Goal: Information Seeking & Learning: Find specific fact

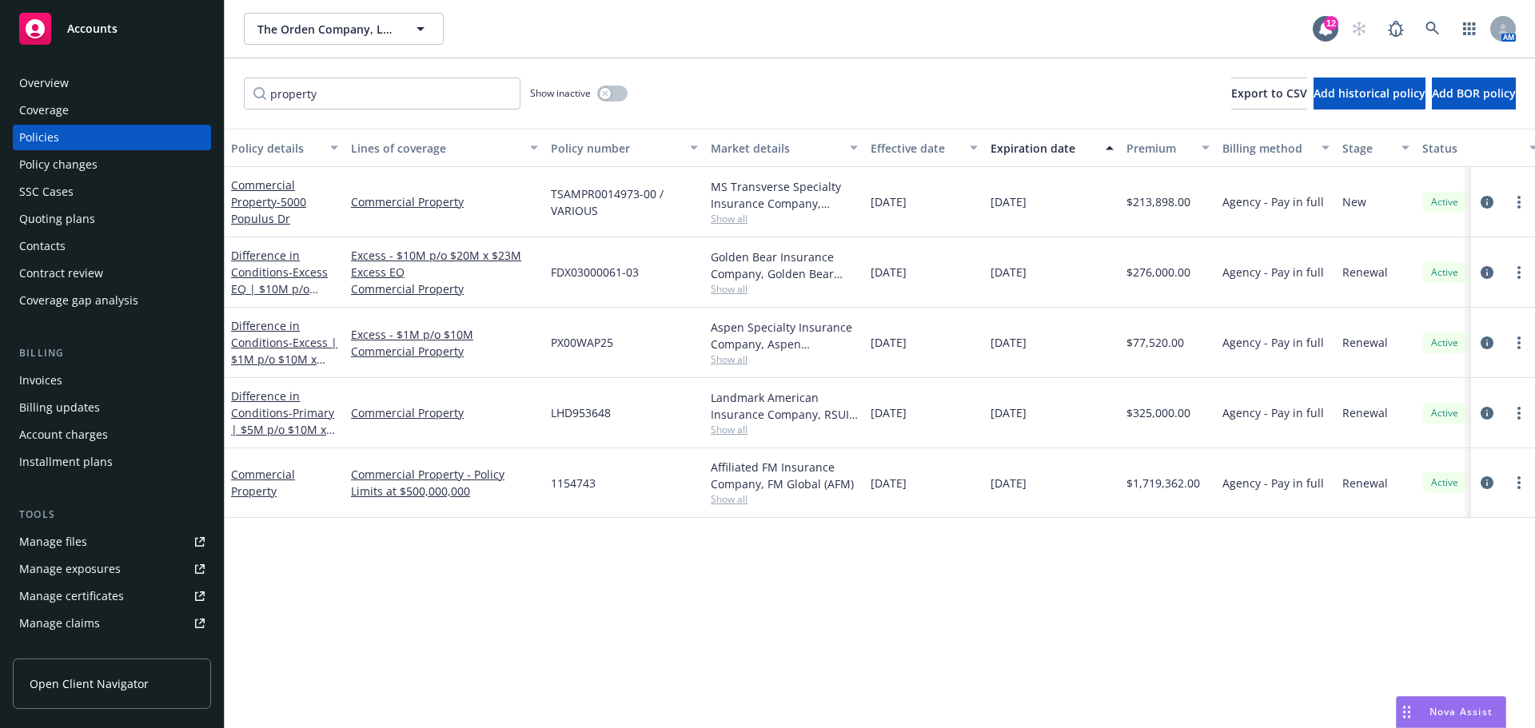
click at [338, 9] on div "The Orden Company, LLC The Orden Company, LLC 12 AM" at bounding box center [880, 29] width 1310 height 58
click at [325, 25] on span "The Orden Company, LLC" at bounding box center [326, 29] width 138 height 17
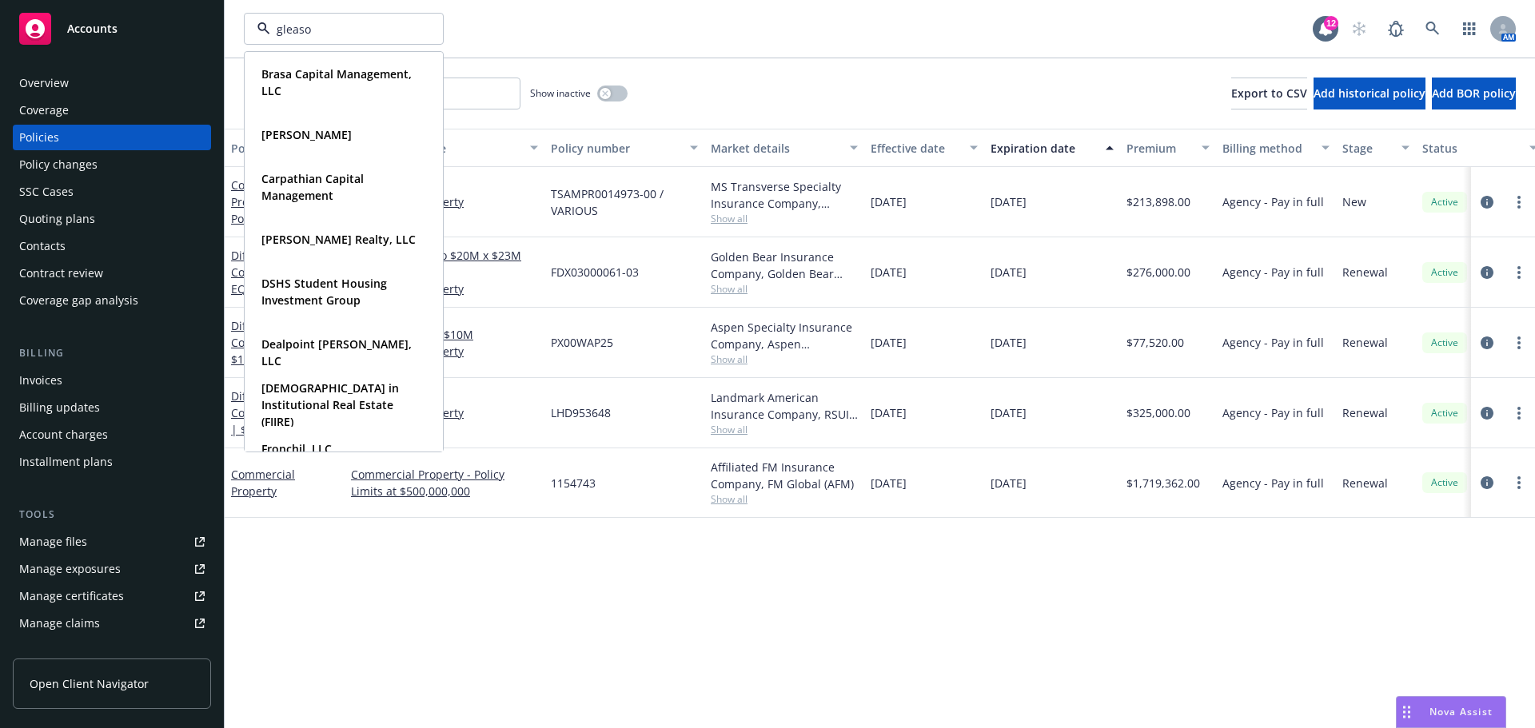
type input "[PERSON_NAME]"
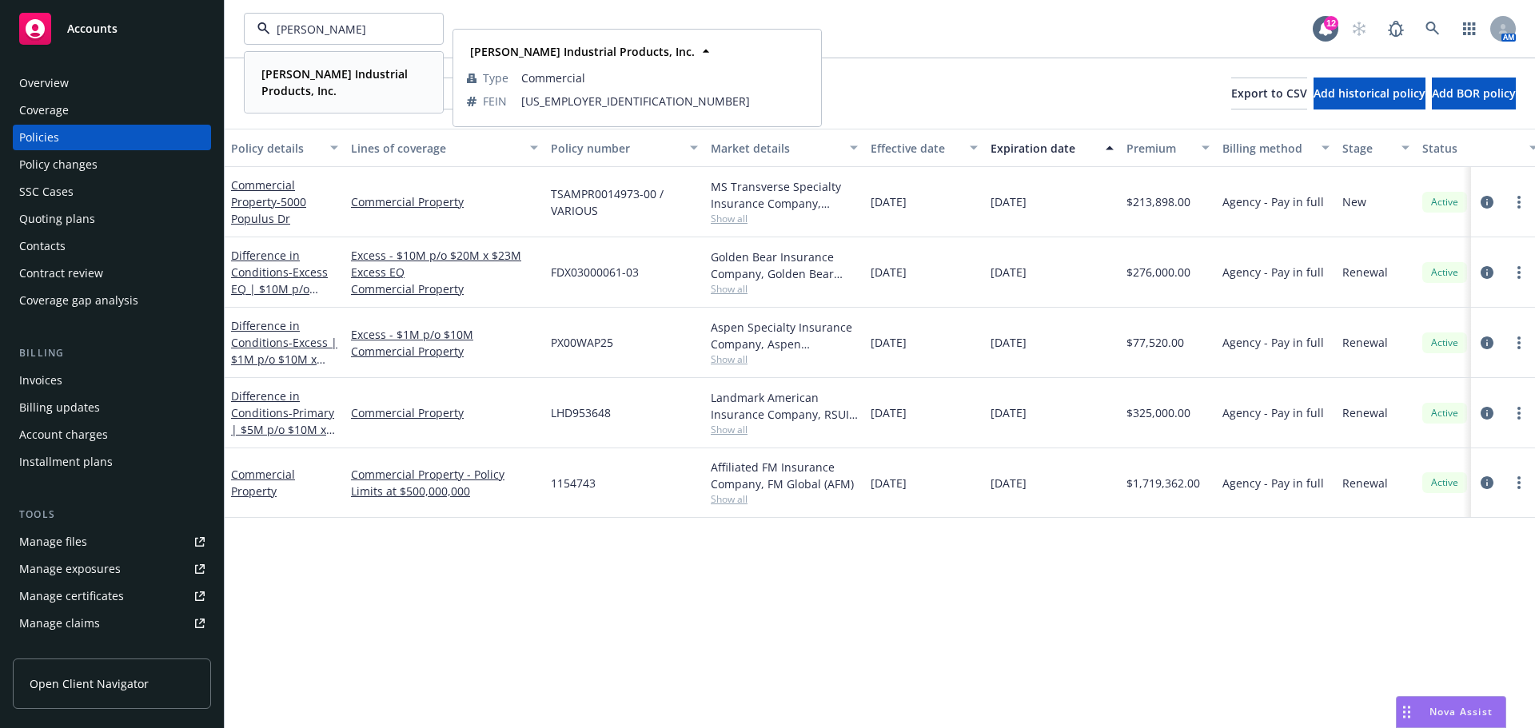
click at [317, 75] on strong "[PERSON_NAME] Industrial Products, Inc." at bounding box center [334, 82] width 146 height 32
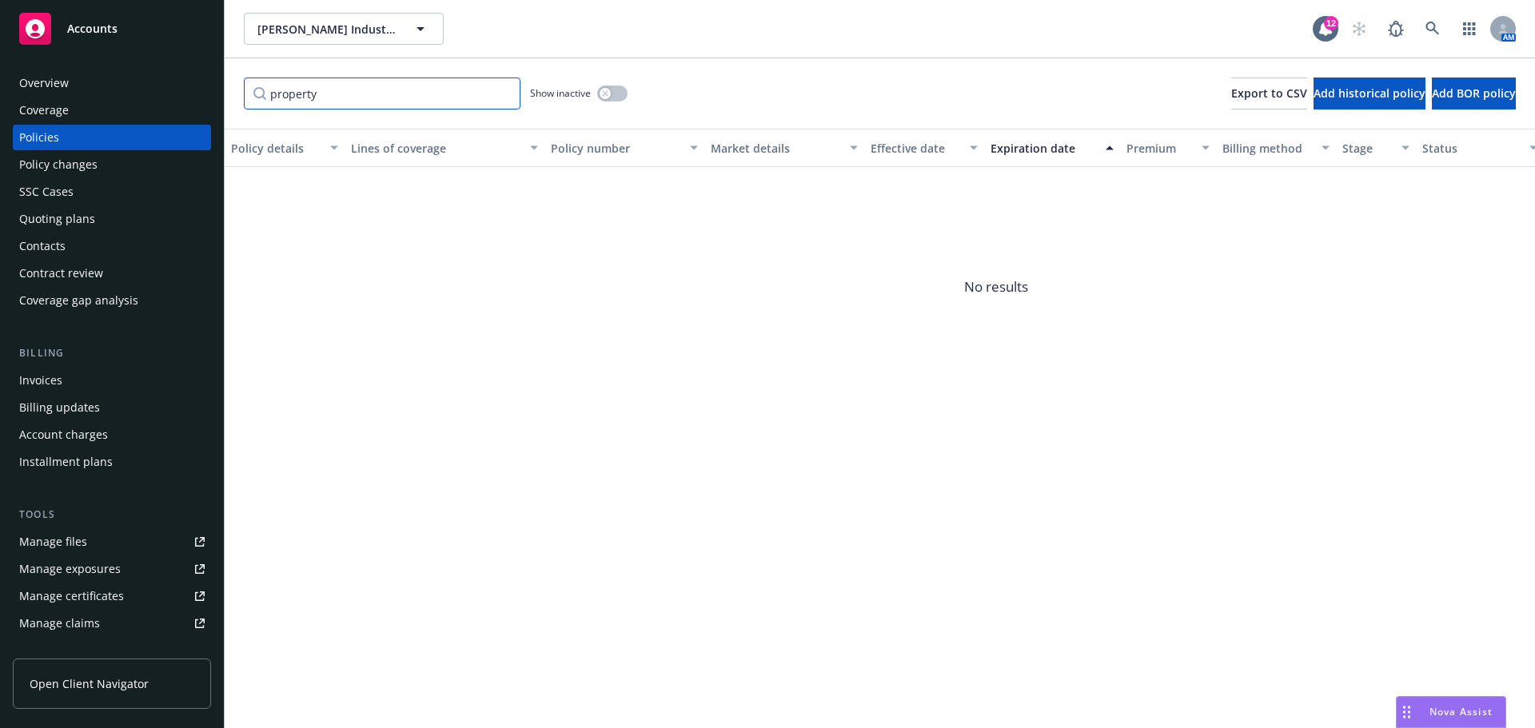
click at [502, 91] on input "property" at bounding box center [382, 94] width 277 height 32
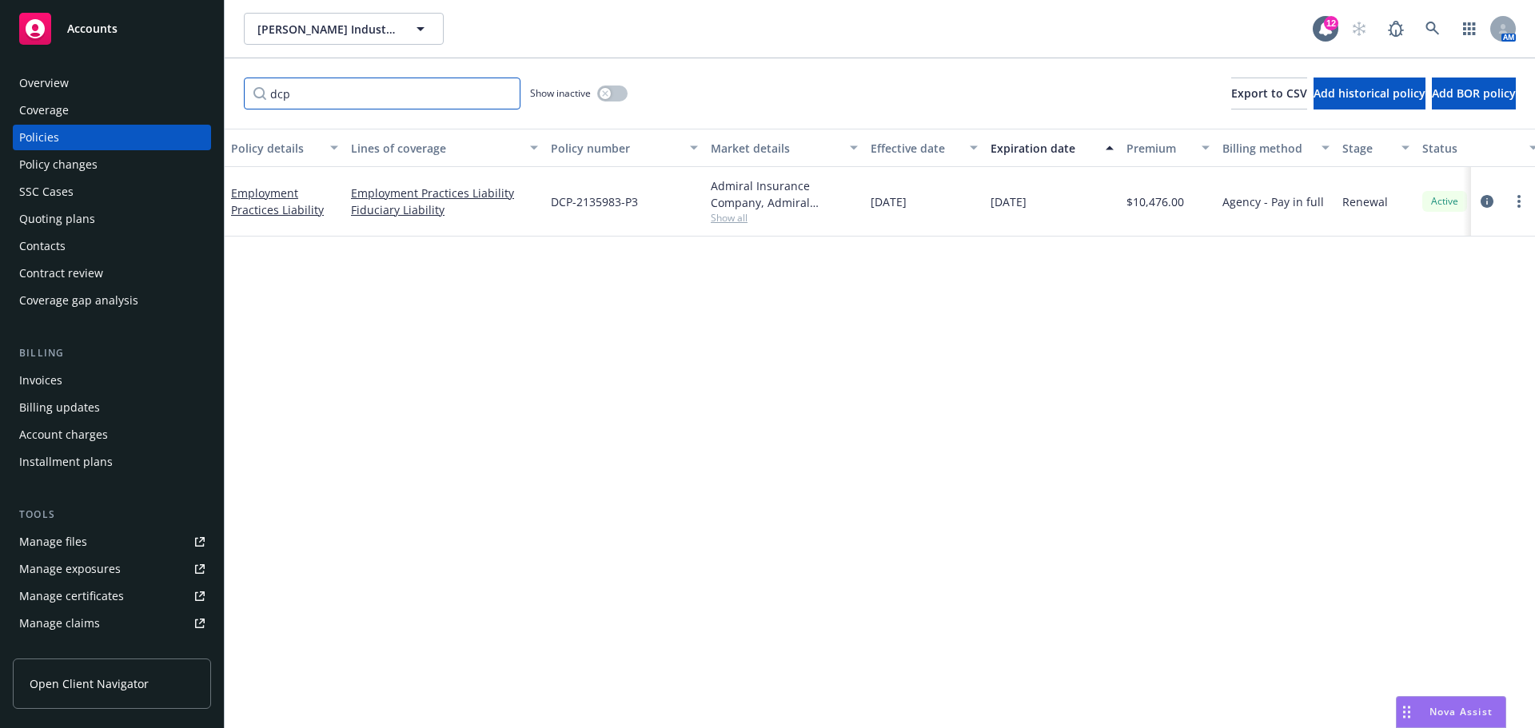
type input "dcp"
drag, startPoint x: 1486, startPoint y: 203, endPoint x: 1371, endPoint y: 189, distance: 115.9
click at [1486, 203] on icon "circleInformation" at bounding box center [1487, 201] width 13 height 13
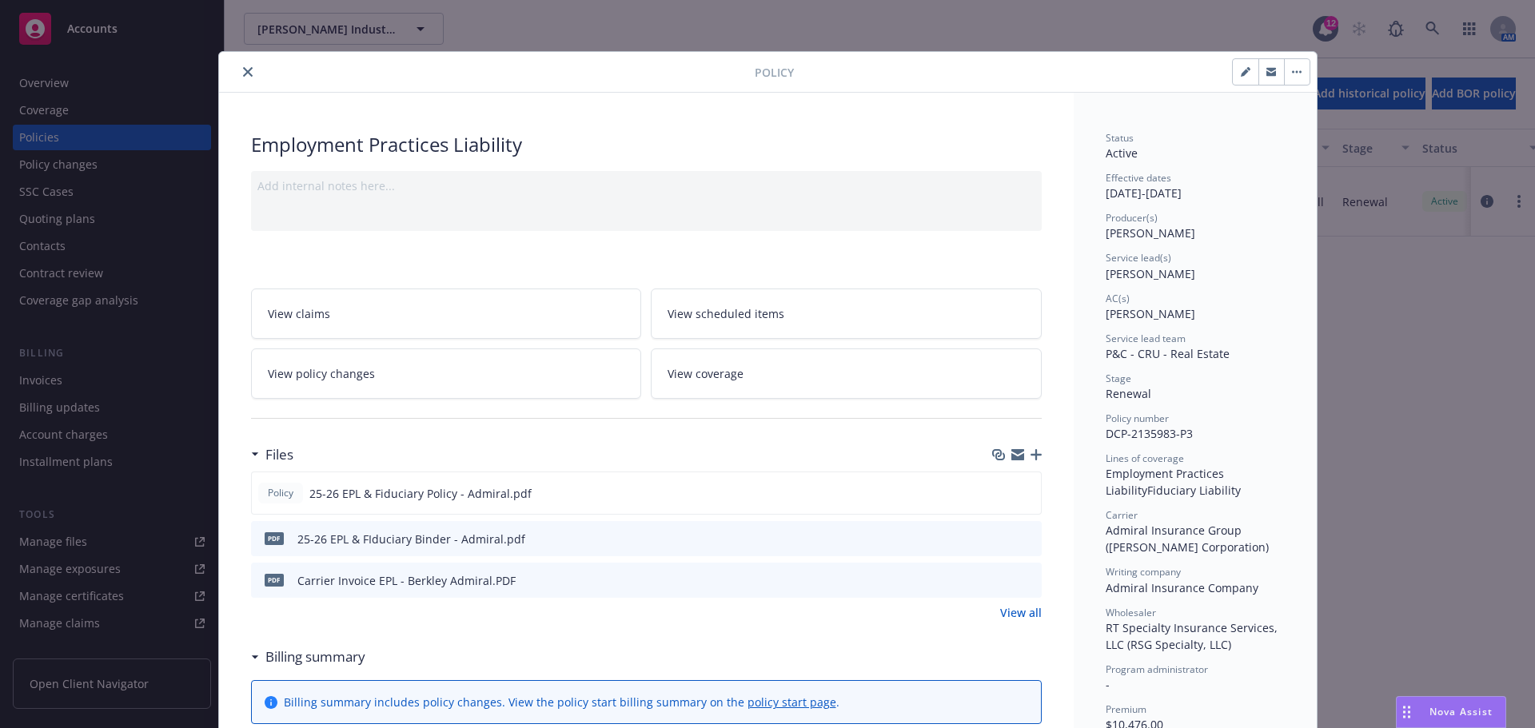
click at [1035, 457] on icon "button" at bounding box center [1036, 454] width 11 height 11
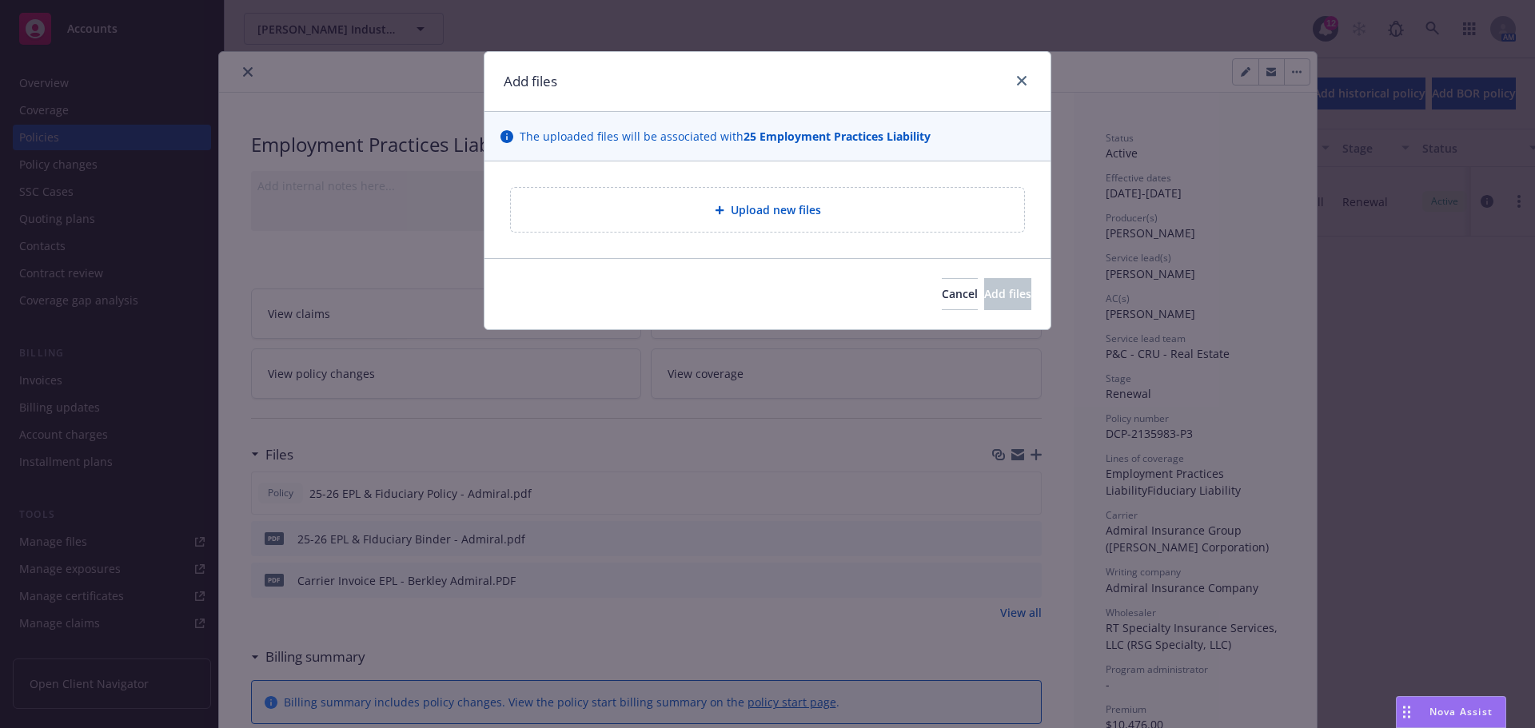
type textarea "x"
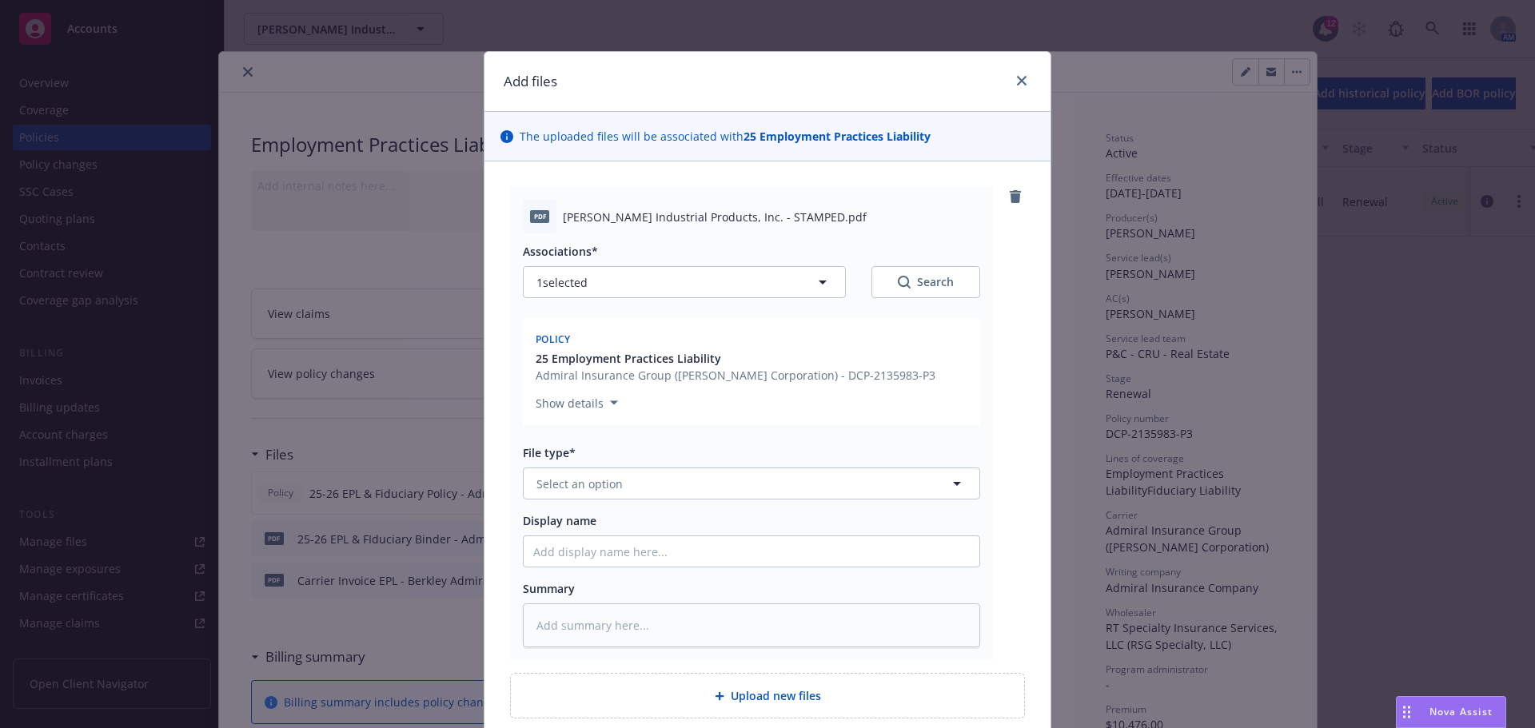
click at [865, 464] on div "File type* Select an option" at bounding box center [751, 472] width 457 height 55
click at [842, 482] on button "Select an option" at bounding box center [751, 484] width 457 height 32
type input "s"
type input "email"
click at [810, 515] on div "Email" at bounding box center [752, 528] width 456 height 42
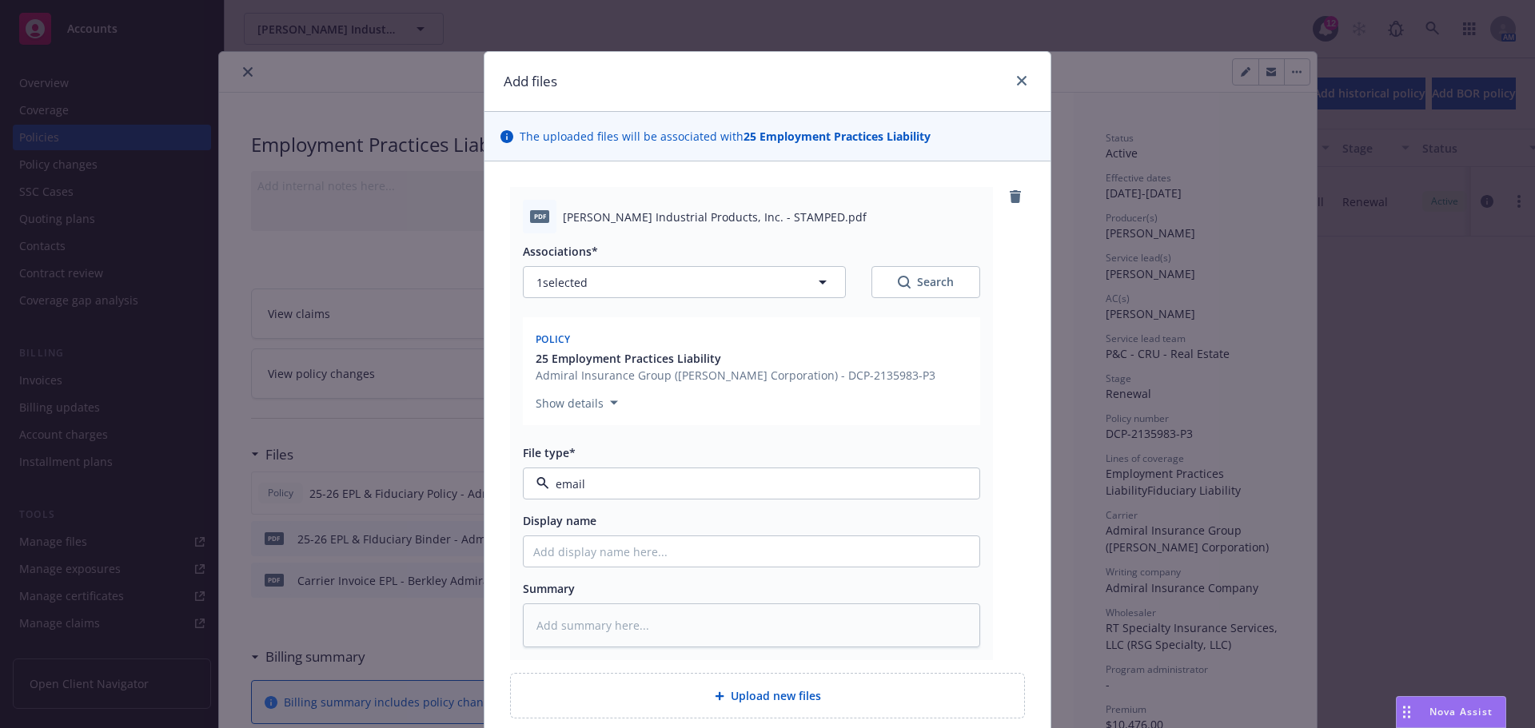
type textarea "x"
type input "Email"
click at [680, 555] on input "Display name" at bounding box center [752, 551] width 456 height 30
click at [617, 484] on span "Email" at bounding box center [721, 484] width 370 height 17
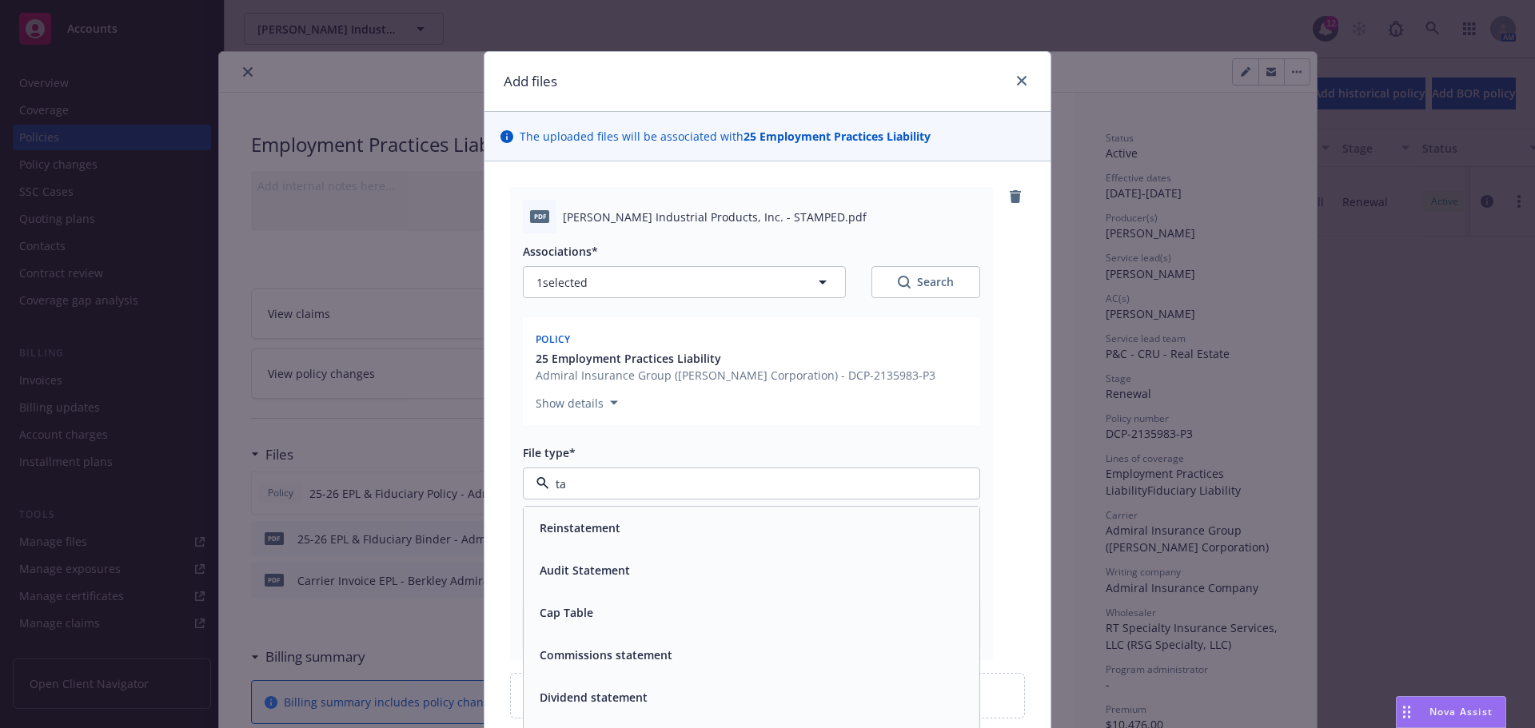
type input "tax"
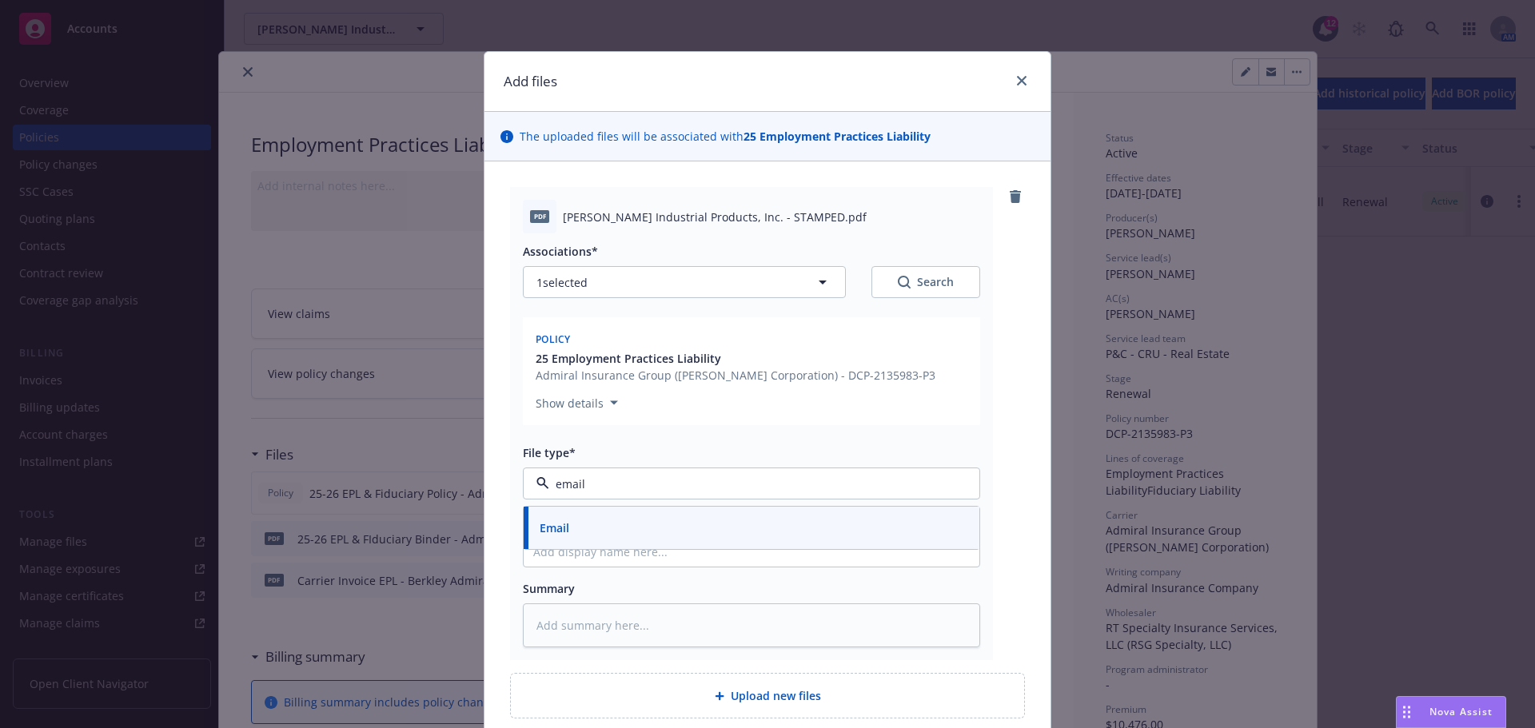
drag, startPoint x: 481, startPoint y: 459, endPoint x: 416, endPoint y: 455, distance: 65.7
click at [416, 455] on div "Add files The uploaded files will be associated with 25 Employment Practices Li…" at bounding box center [767, 364] width 1535 height 728
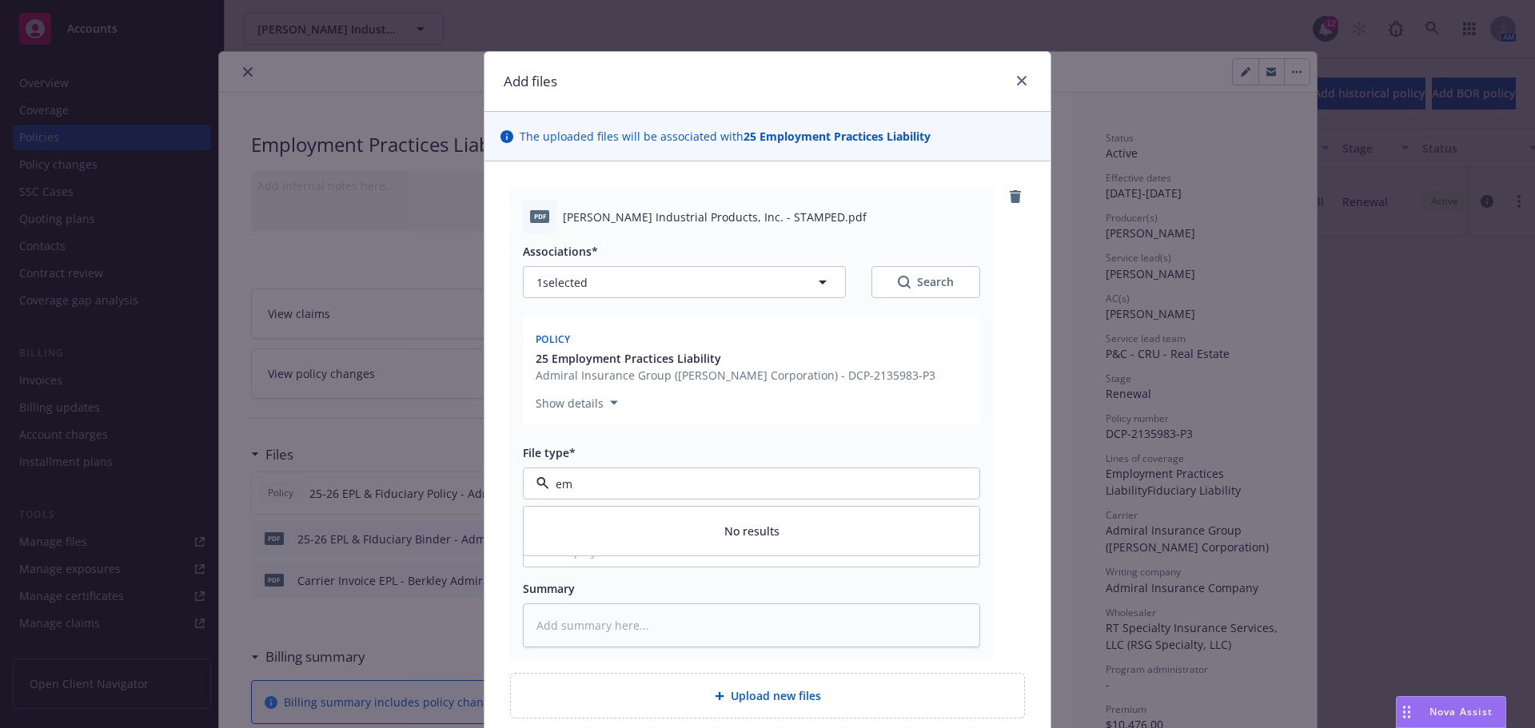
type input "ema"
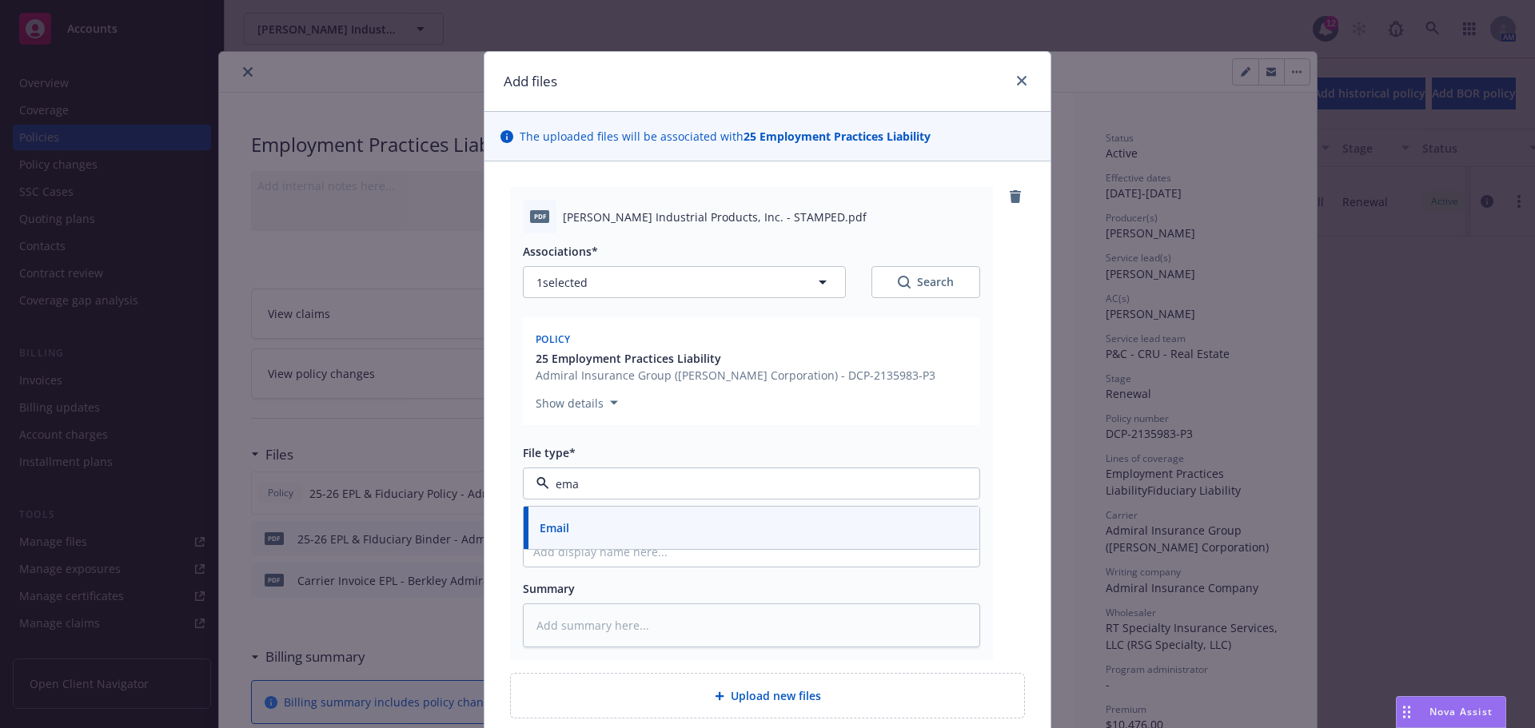
click at [580, 516] on div "Email" at bounding box center [752, 528] width 456 height 42
click at [564, 548] on input "Display name" at bounding box center [752, 551] width 456 height 30
type textarea "x"
type input "S"
type textarea "x"
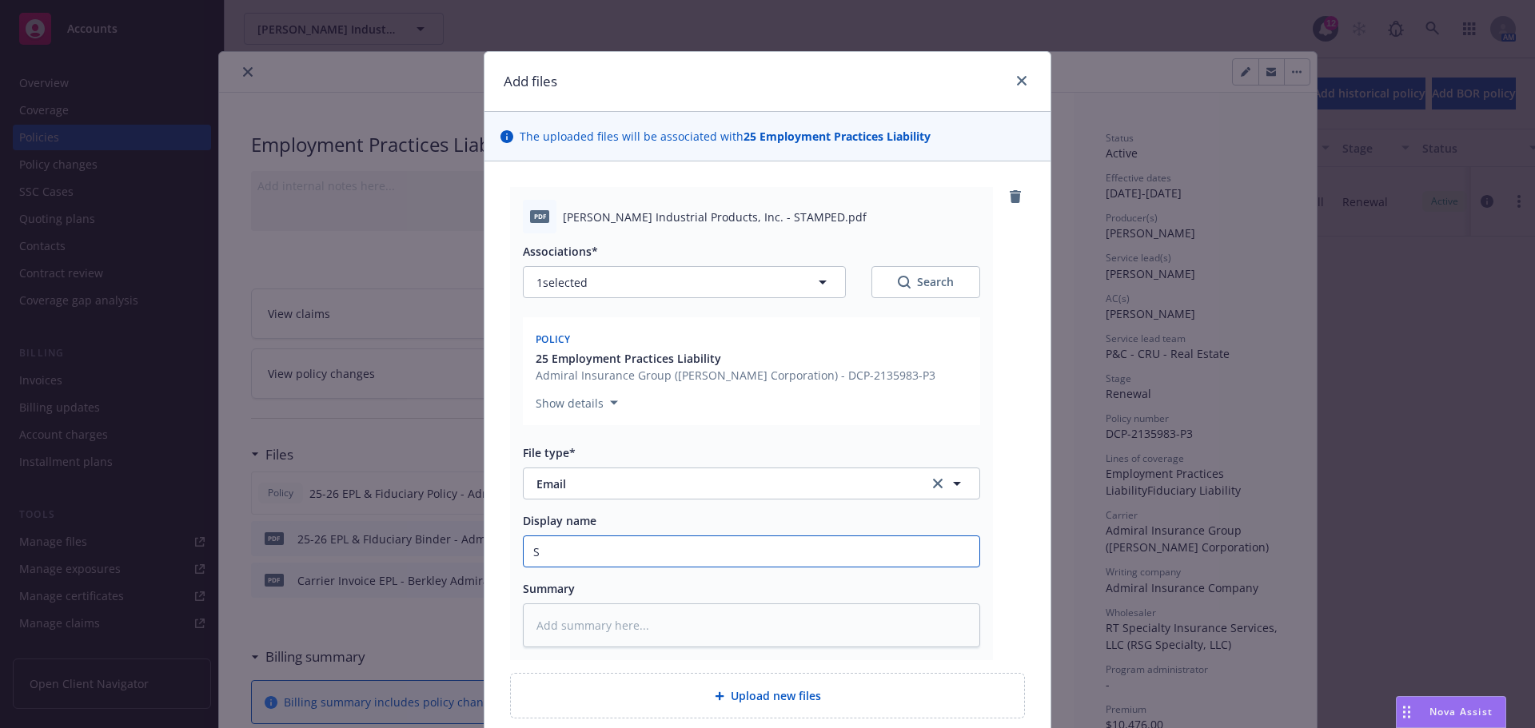
type input "SL"
type textarea "x"
type input "SL"
type textarea "x"
type input "SL T"
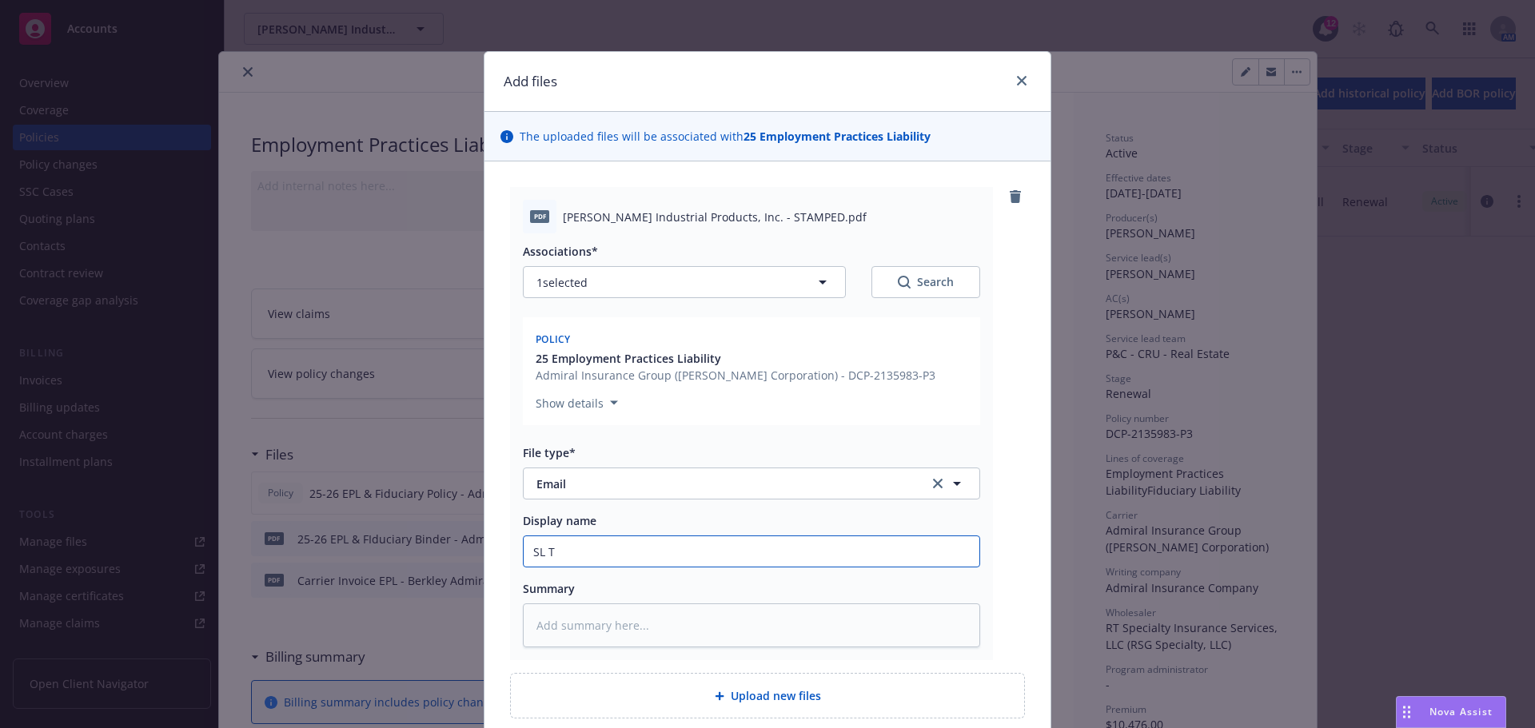
type textarea "x"
type input "SL Tx"
type textarea "x"
type input "SL T"
type textarea "x"
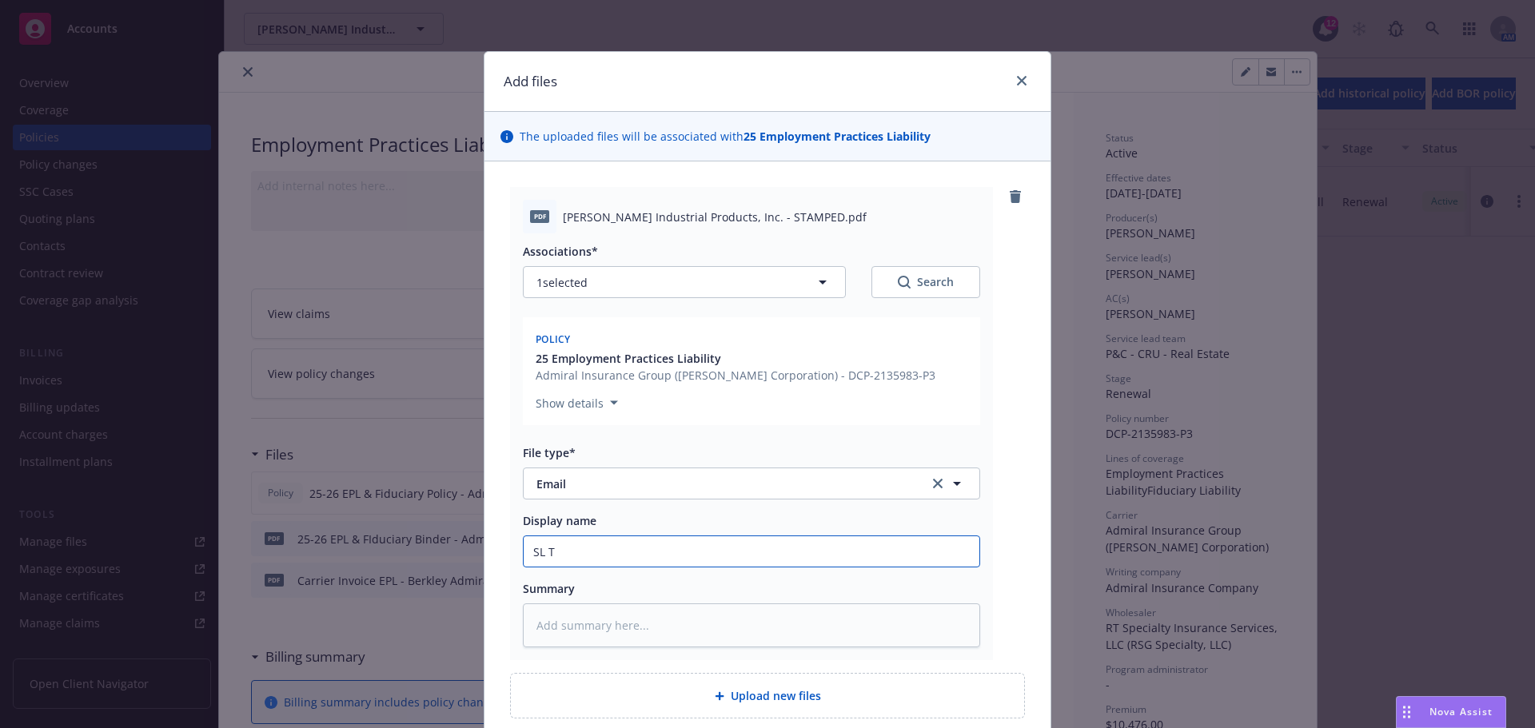
type input "SL Ta"
type textarea "x"
type input "SL Tae"
type textarea "x"
type input "[PERSON_NAME]"
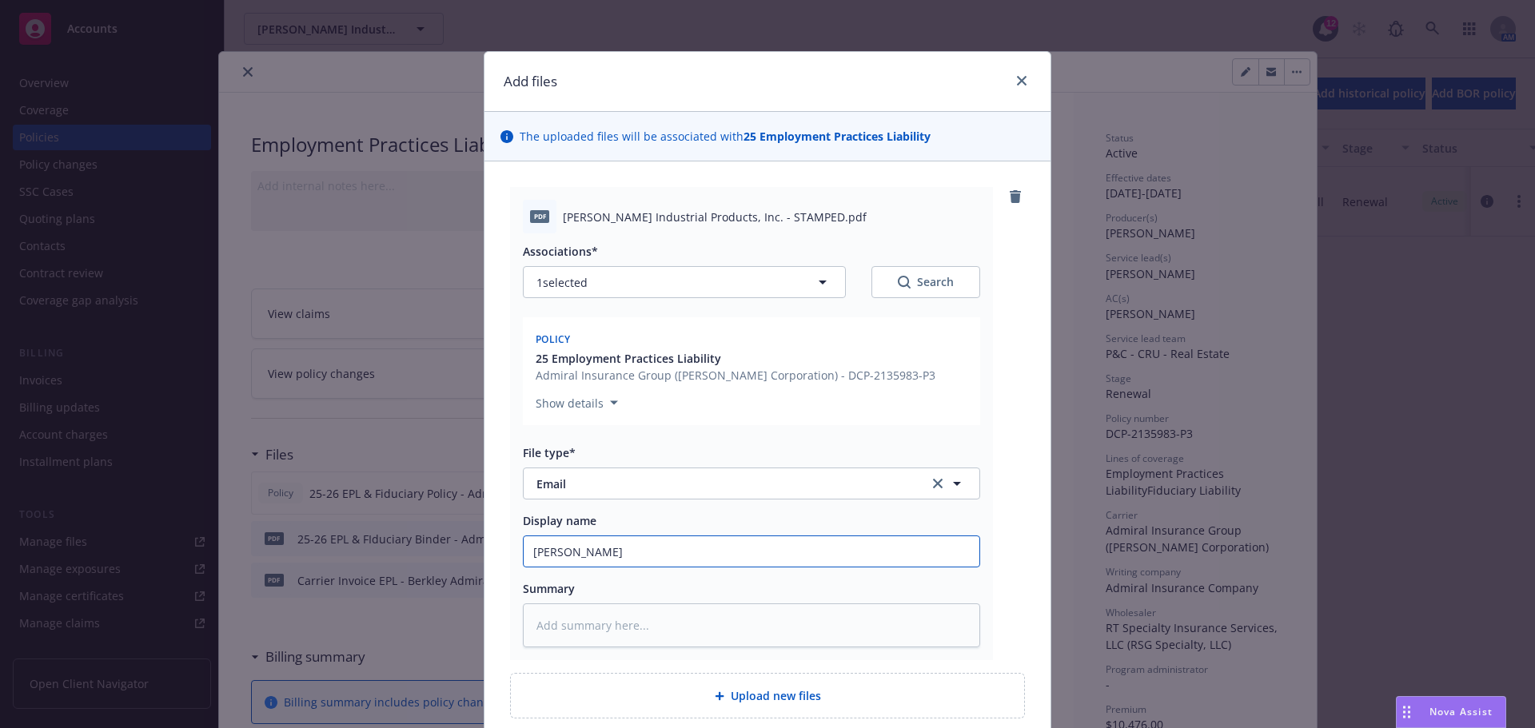
type textarea "x"
type input "SL Tae"
type textarea "x"
type input "SL Ta"
type textarea "x"
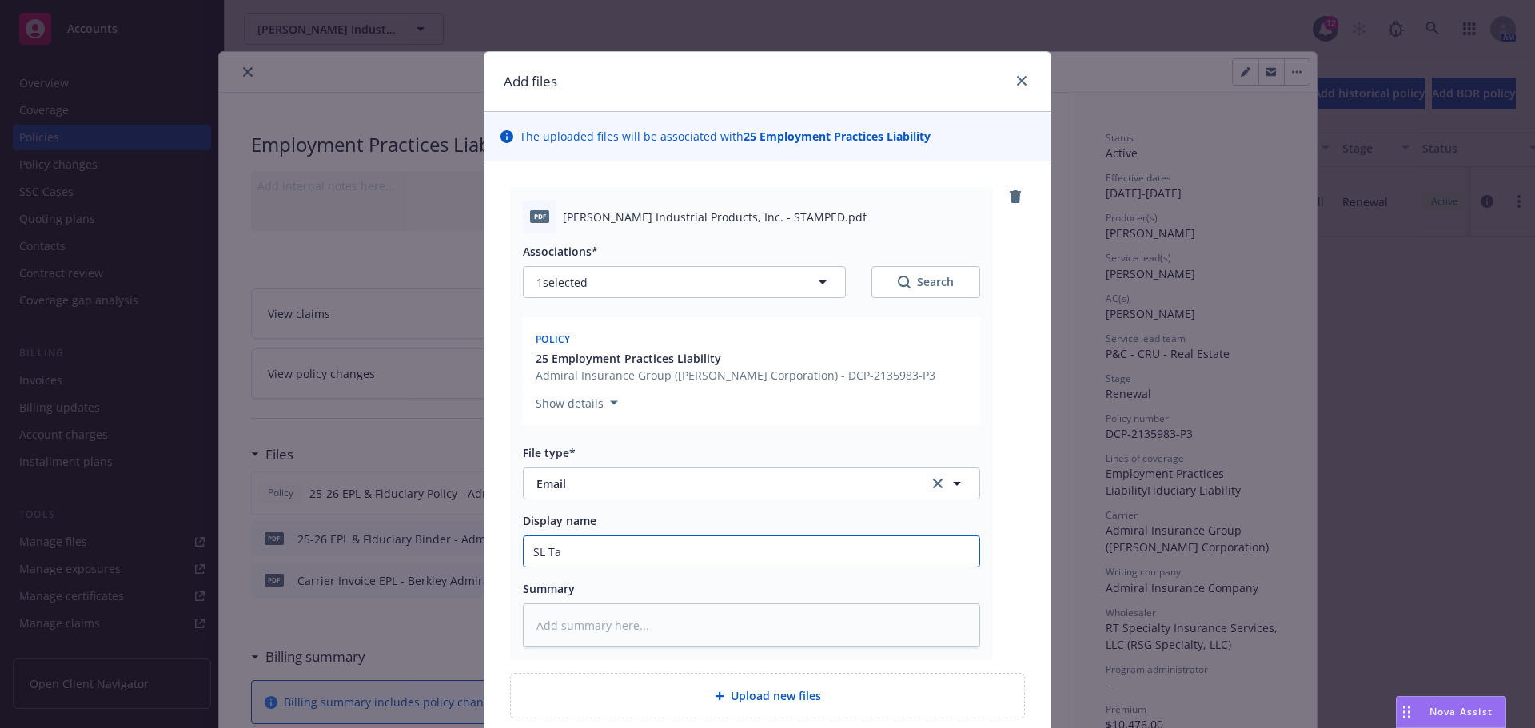
type input "SL Tax"
type textarea "x"
type input "SL Taxe"
type textarea "x"
type input "SL Taxes"
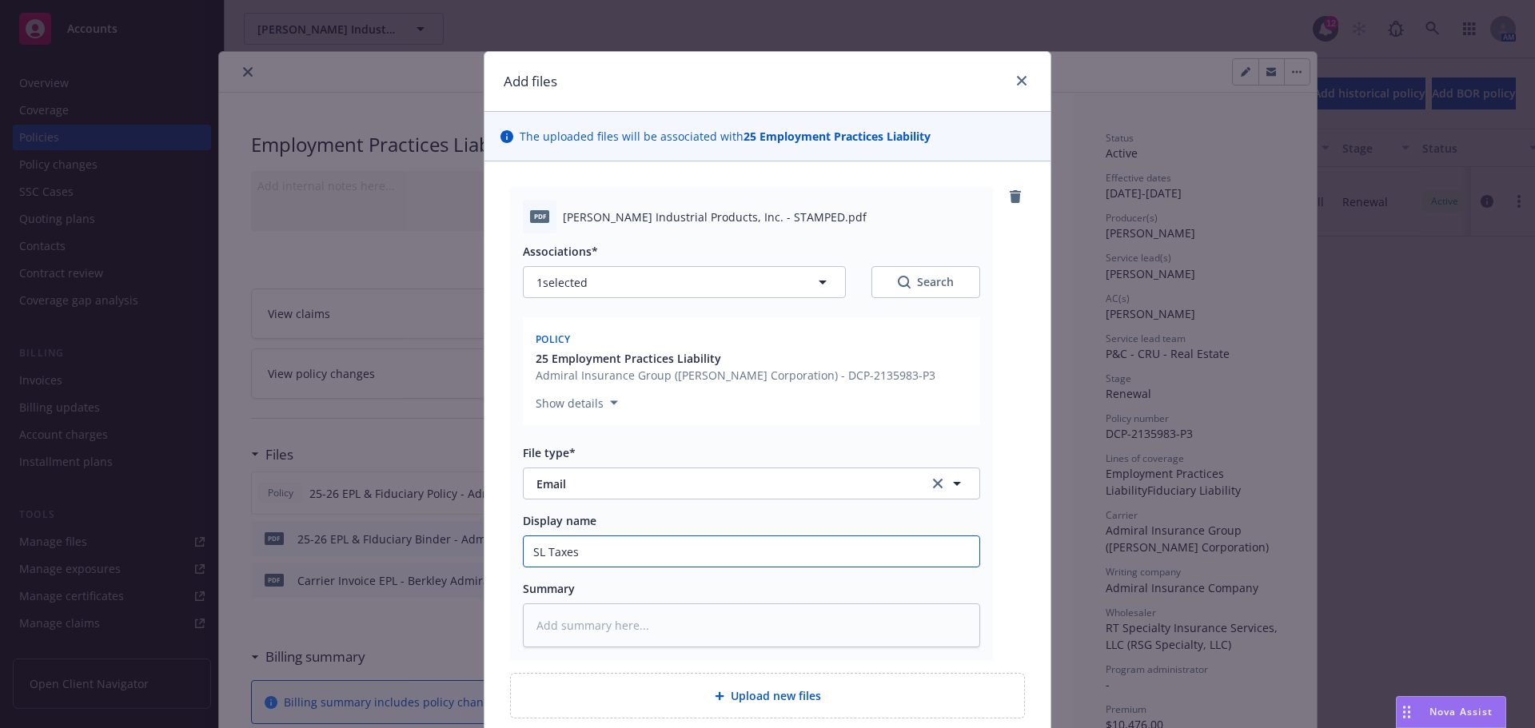
type textarea "x"
type input "SL Taxes"
type textarea "x"
type input "SL Taxes F"
type textarea "x"
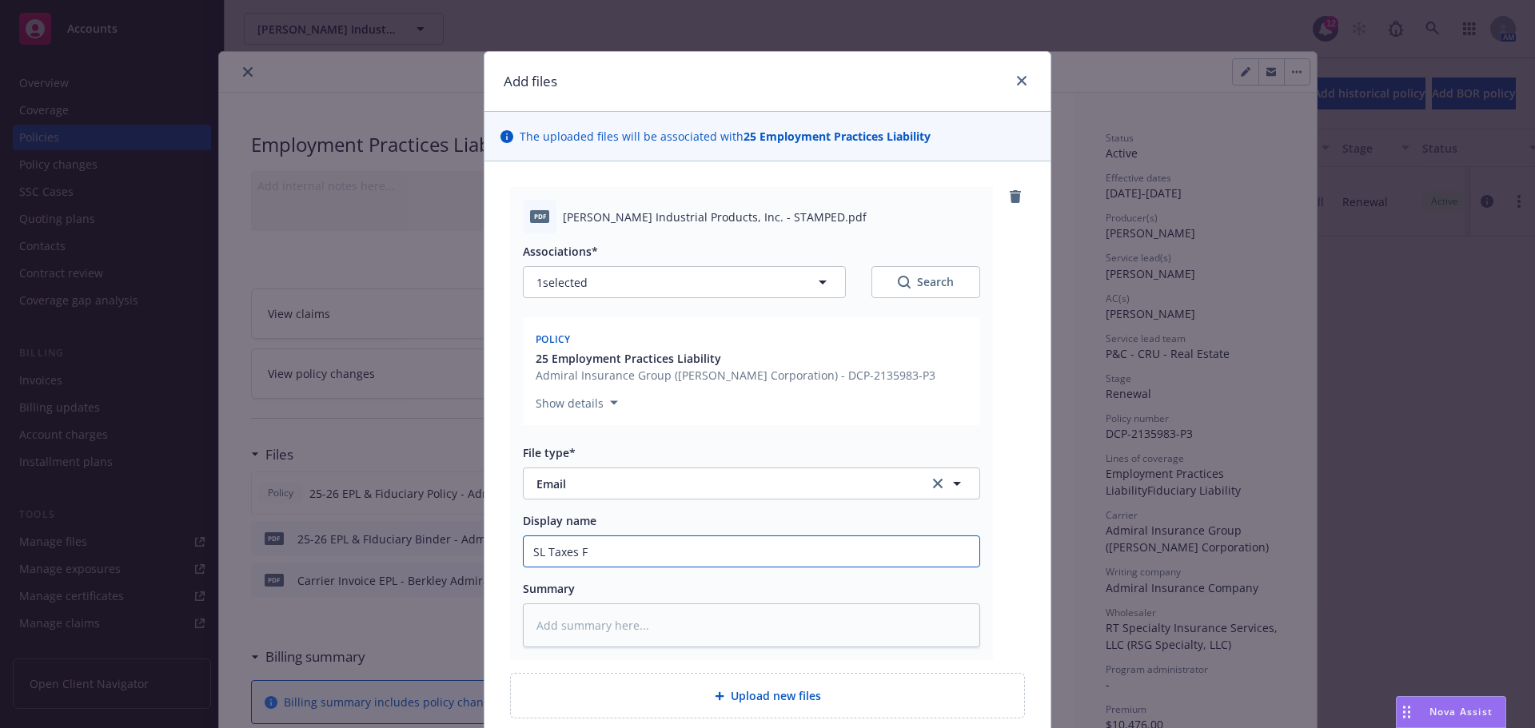
type input "SL Taxes Fi"
type textarea "x"
type input "SL Taxes Fil"
type textarea "x"
type input "SL Taxes File"
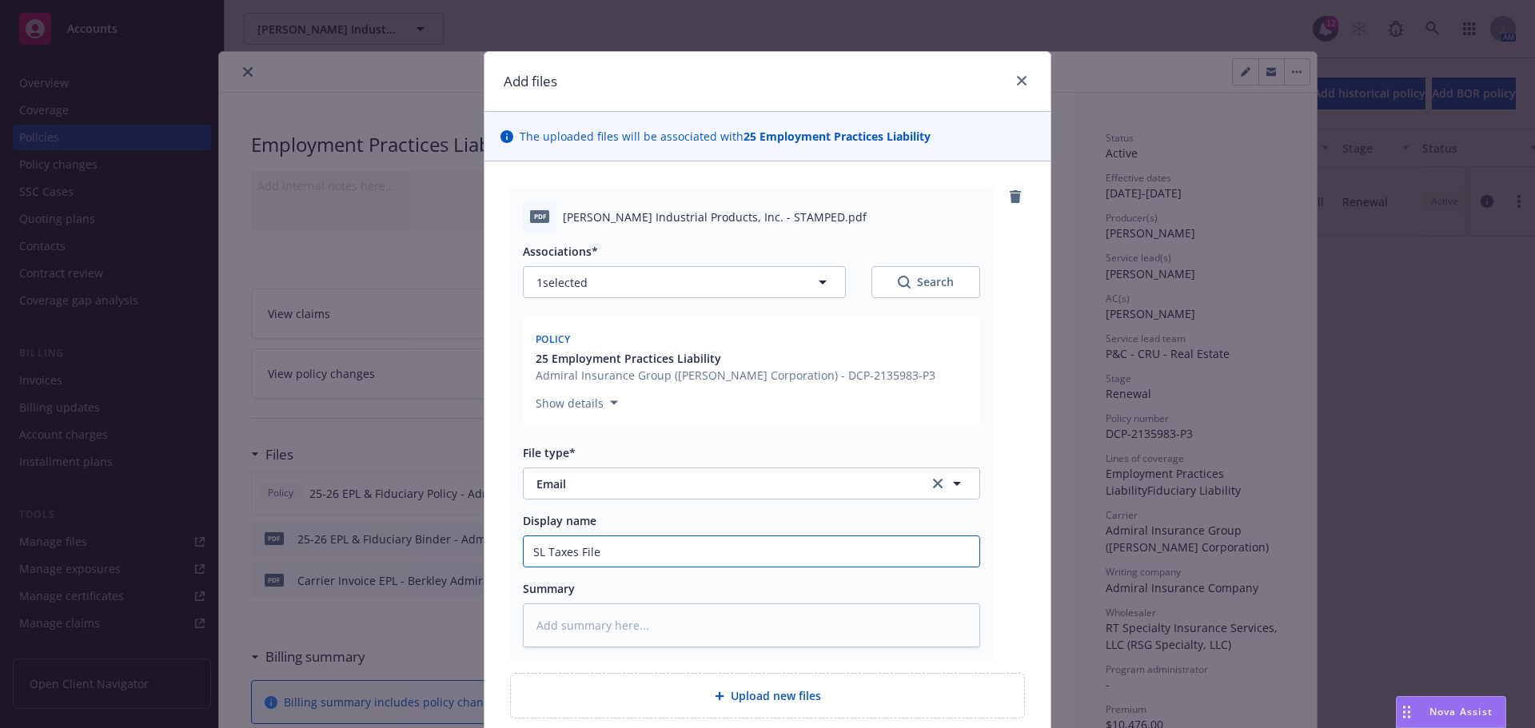
type textarea "x"
type input "SL Taxes Filed"
type textarea "x"
type input "SL Taxes Filed"
type textarea "x"
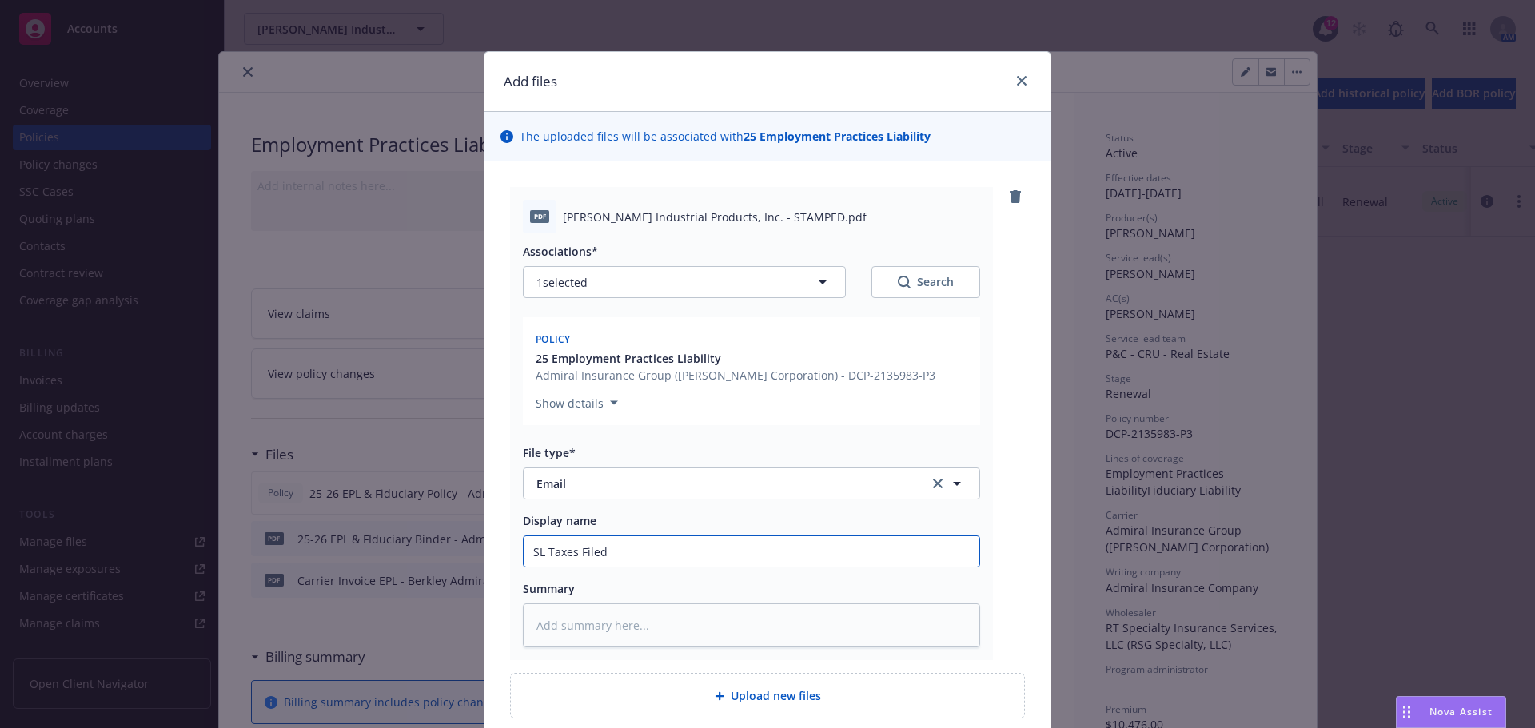
type input "SL Taxes Filed C"
type textarea "x"
type input "SL Taxes Filed Co"
type textarea "x"
type input "SL Taxes Filed Cor"
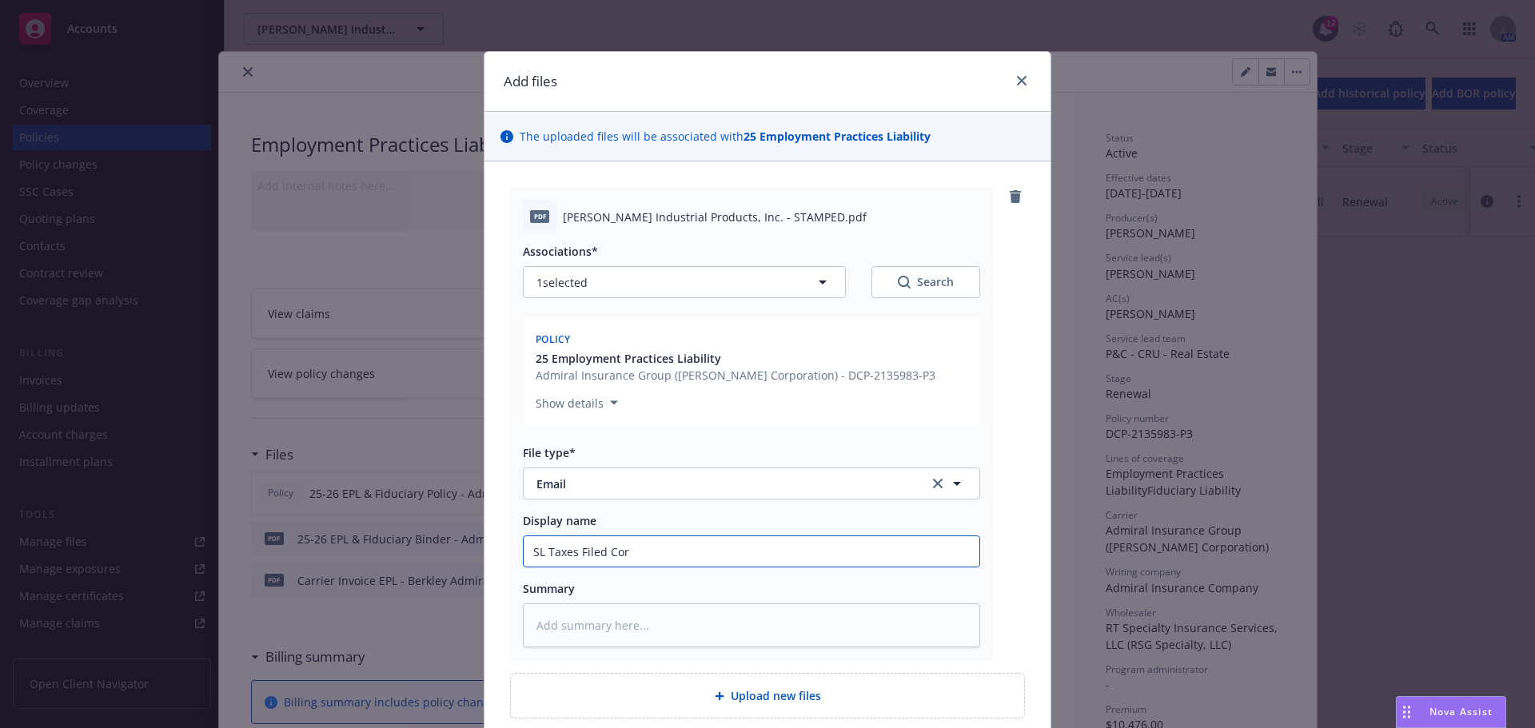
type textarea "x"
type input "SL Taxes Filed Corr"
type textarea "x"
type input "SL Taxes Filed Corre"
type textarea "x"
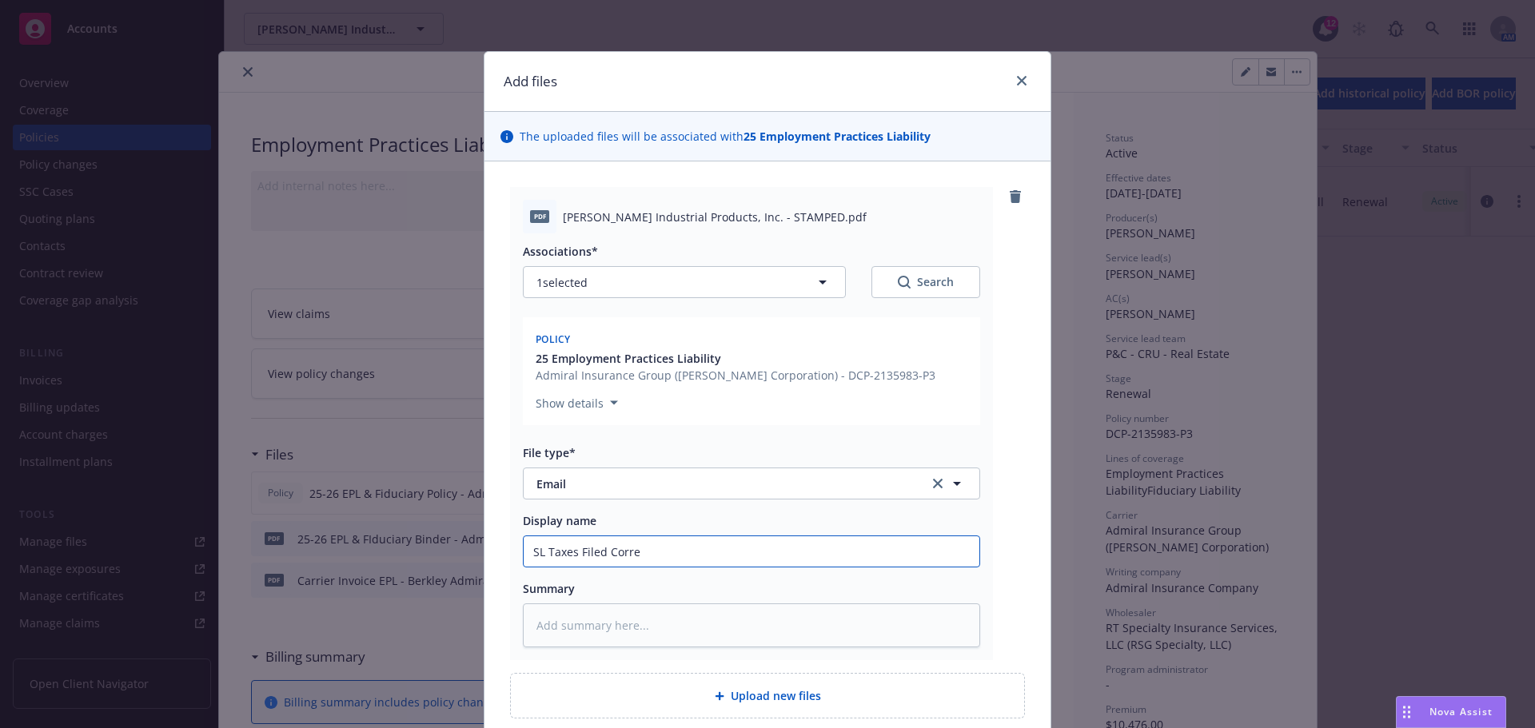
type input "SL Taxes Filed Correc"
type textarea "x"
type input "SL Taxes Filed Correct"
type textarea "x"
type input "SL Taxes Filed Correctl"
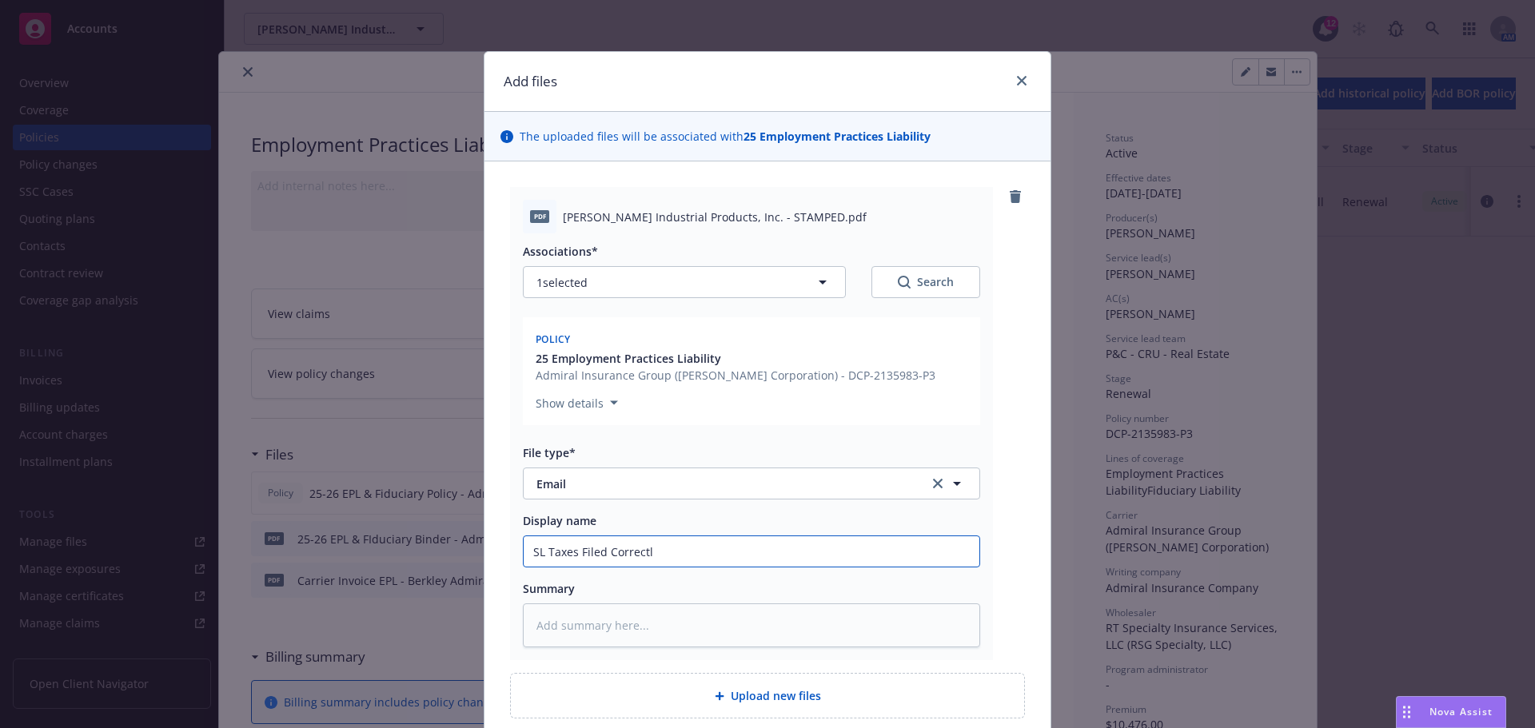
type textarea "x"
type input "SL Taxes Filed Correctly"
type textarea "x"
type input "SL Taxes Filed Correctly"
type textarea "x"
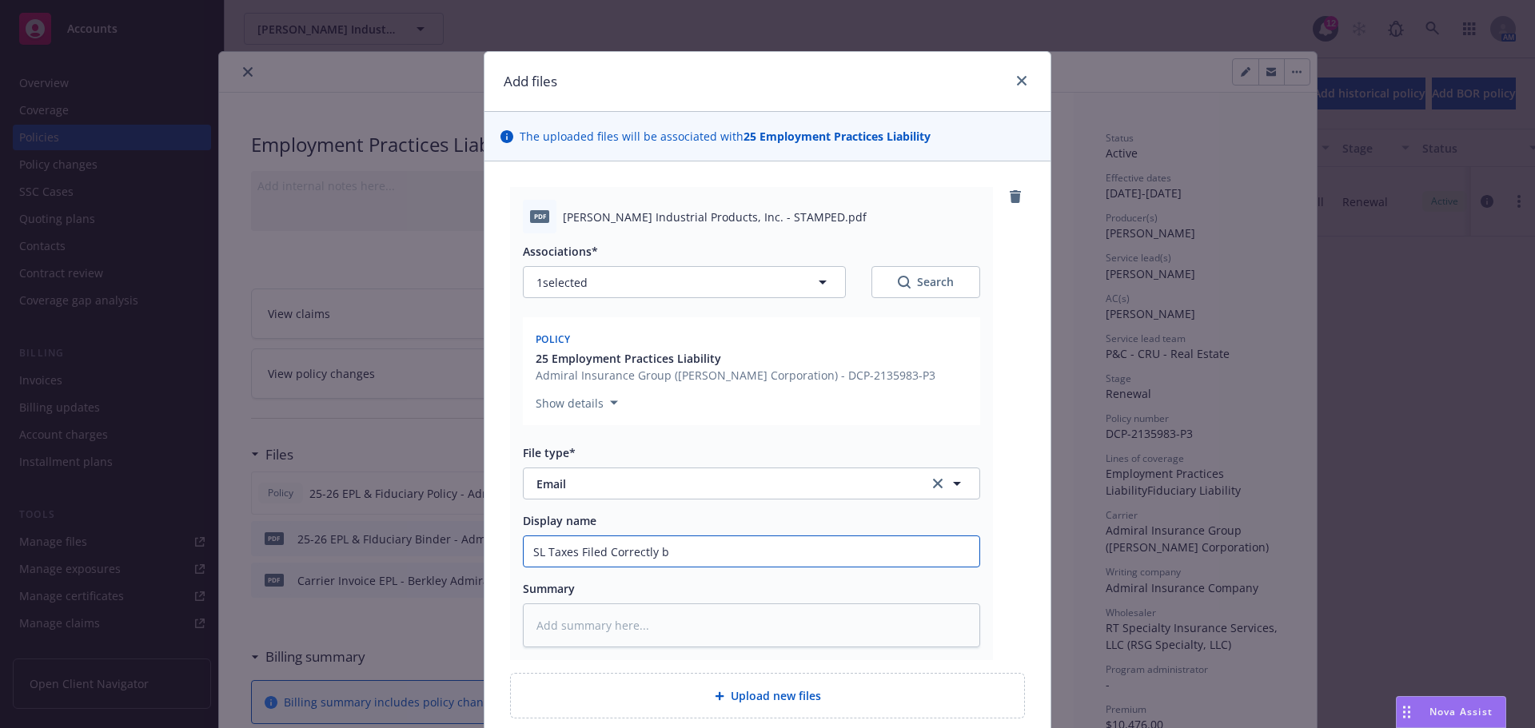
type input "SL Taxes Filed Correctly by"
type textarea "x"
type input "SL Taxes Filed Correctly by"
type textarea "x"
type input "SL Taxes Filed Correctly by R"
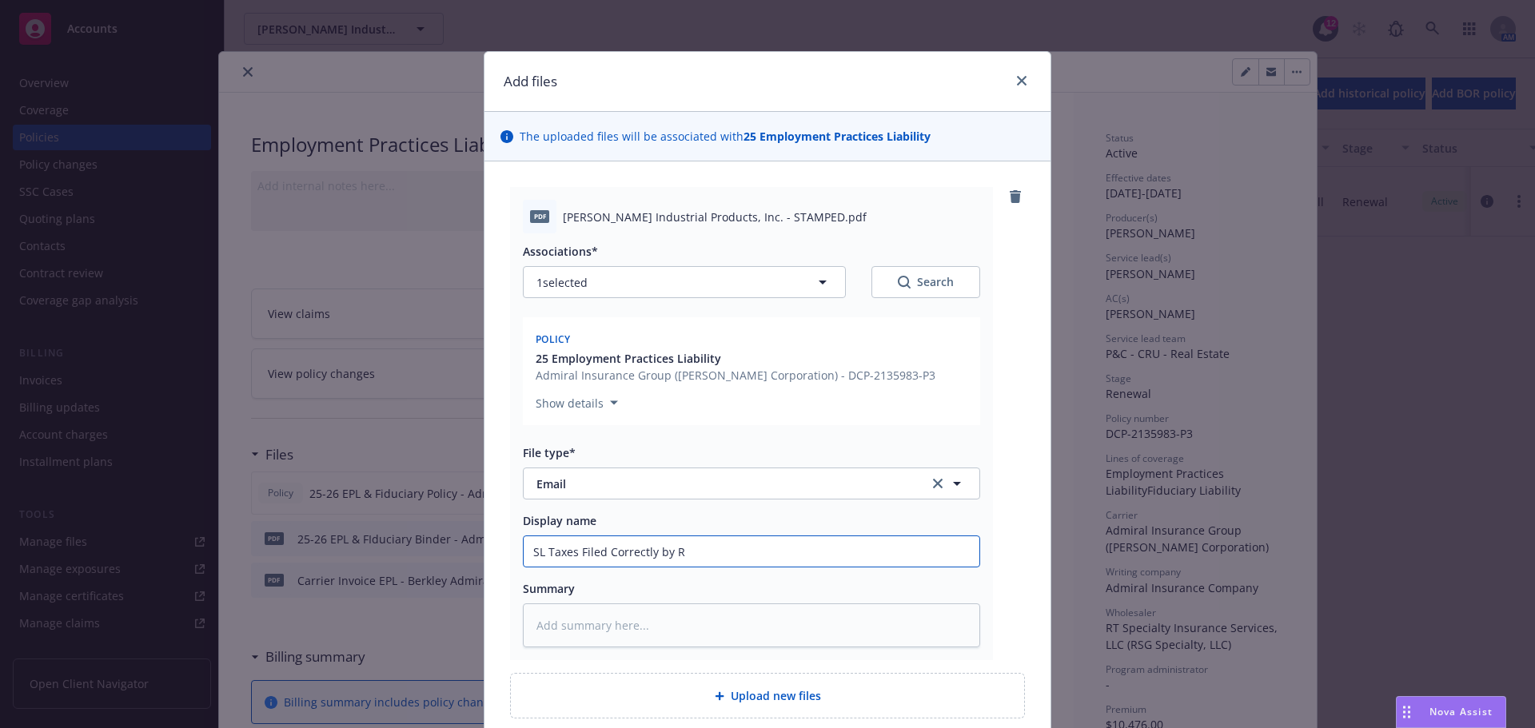
type textarea "x"
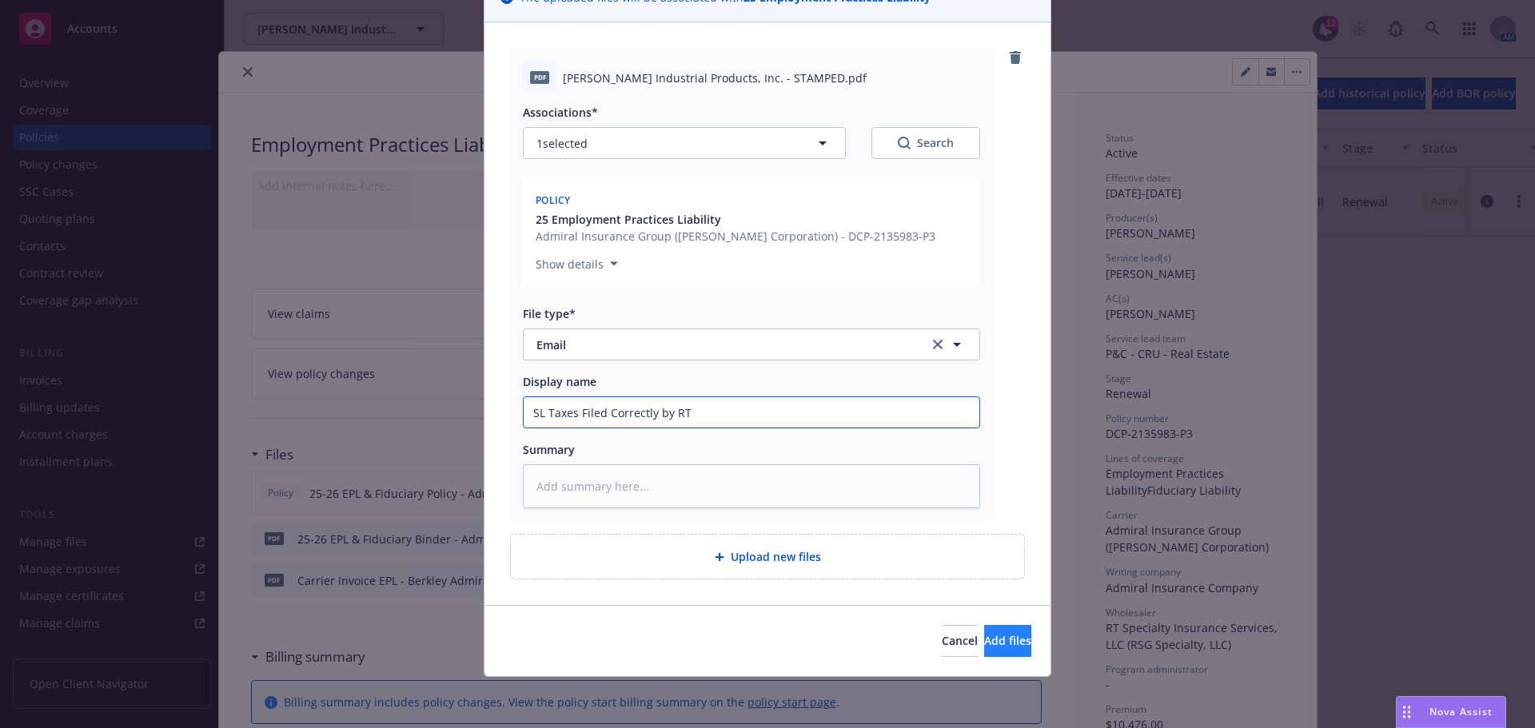
type input "SL Taxes Filed Correctly by RT"
click at [1000, 643] on button "Add files" at bounding box center [1007, 641] width 47 height 32
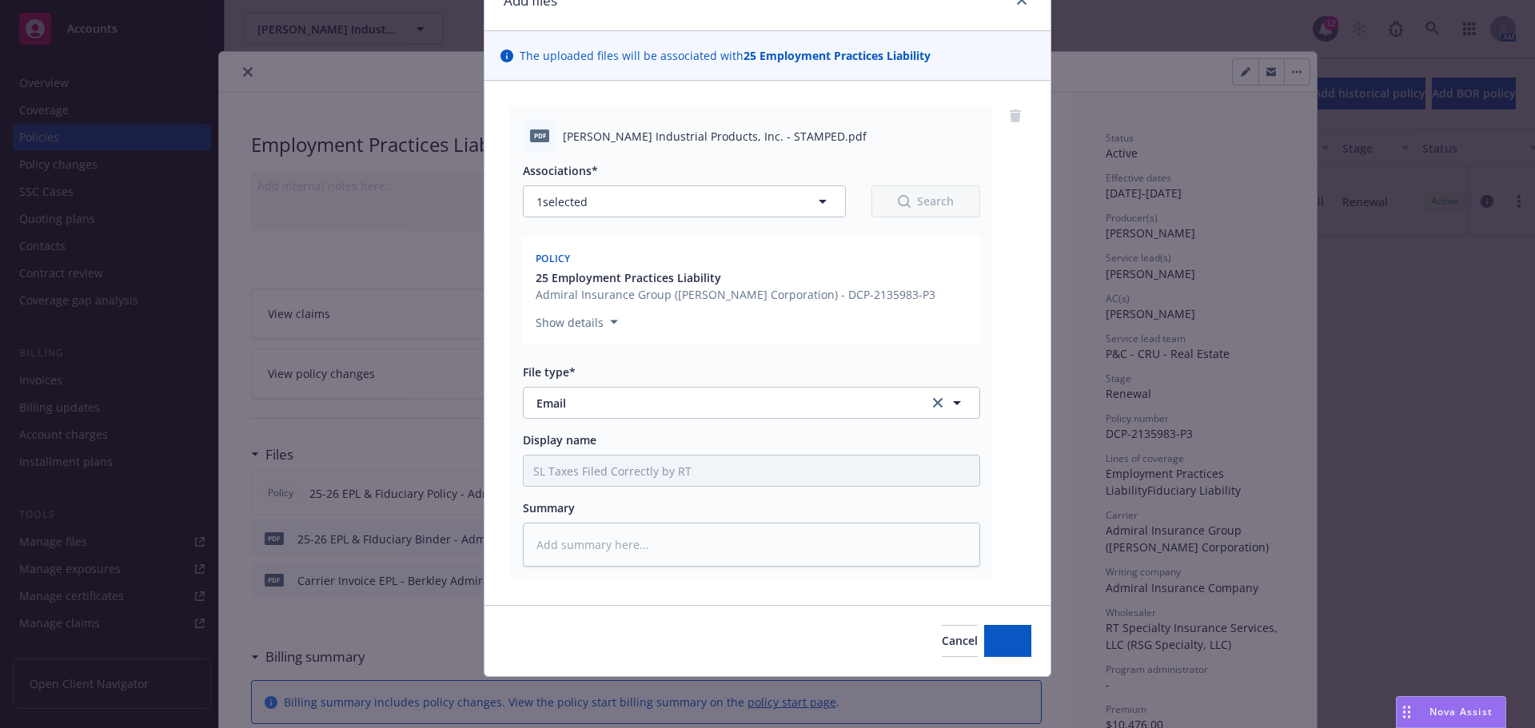
scroll to position [81, 0]
type textarea "x"
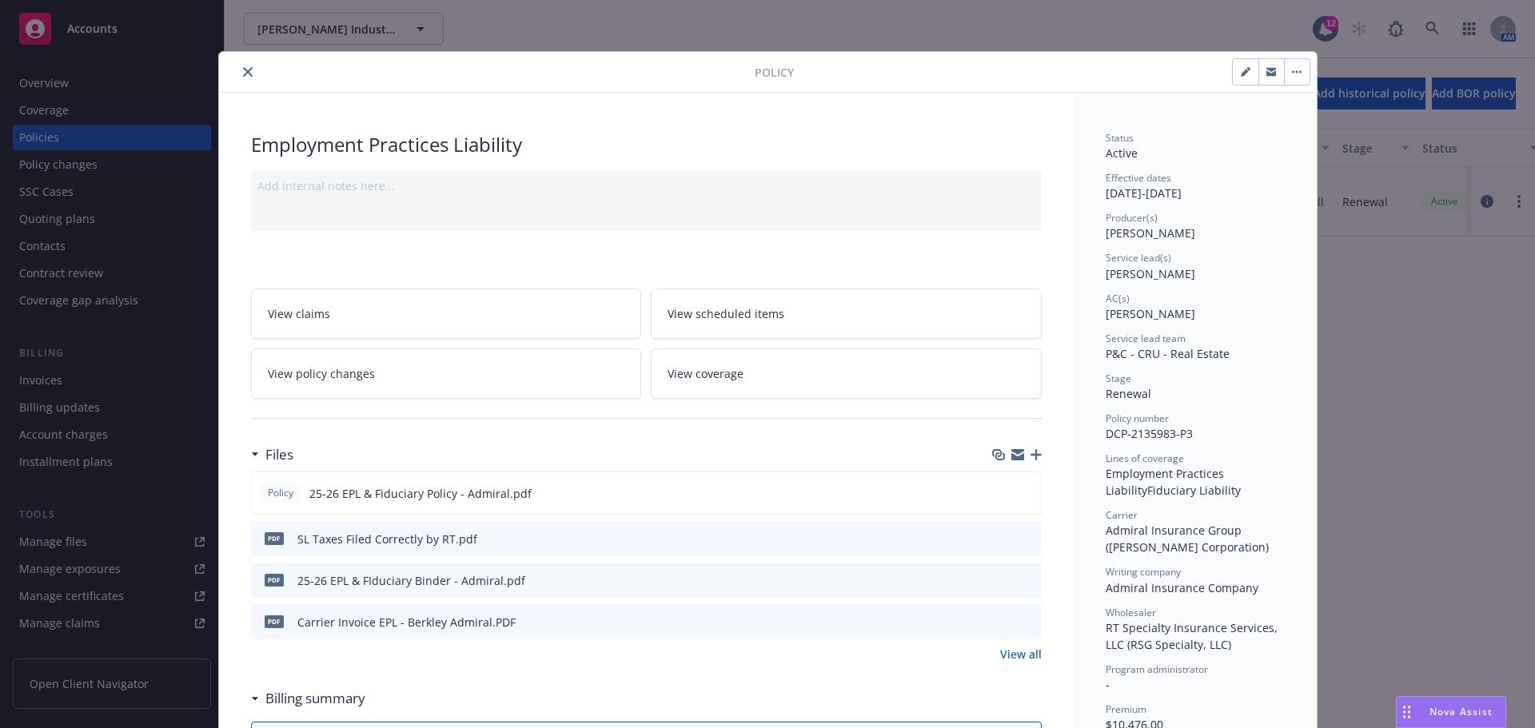
click at [238, 71] on button "close" at bounding box center [247, 71] width 19 height 19
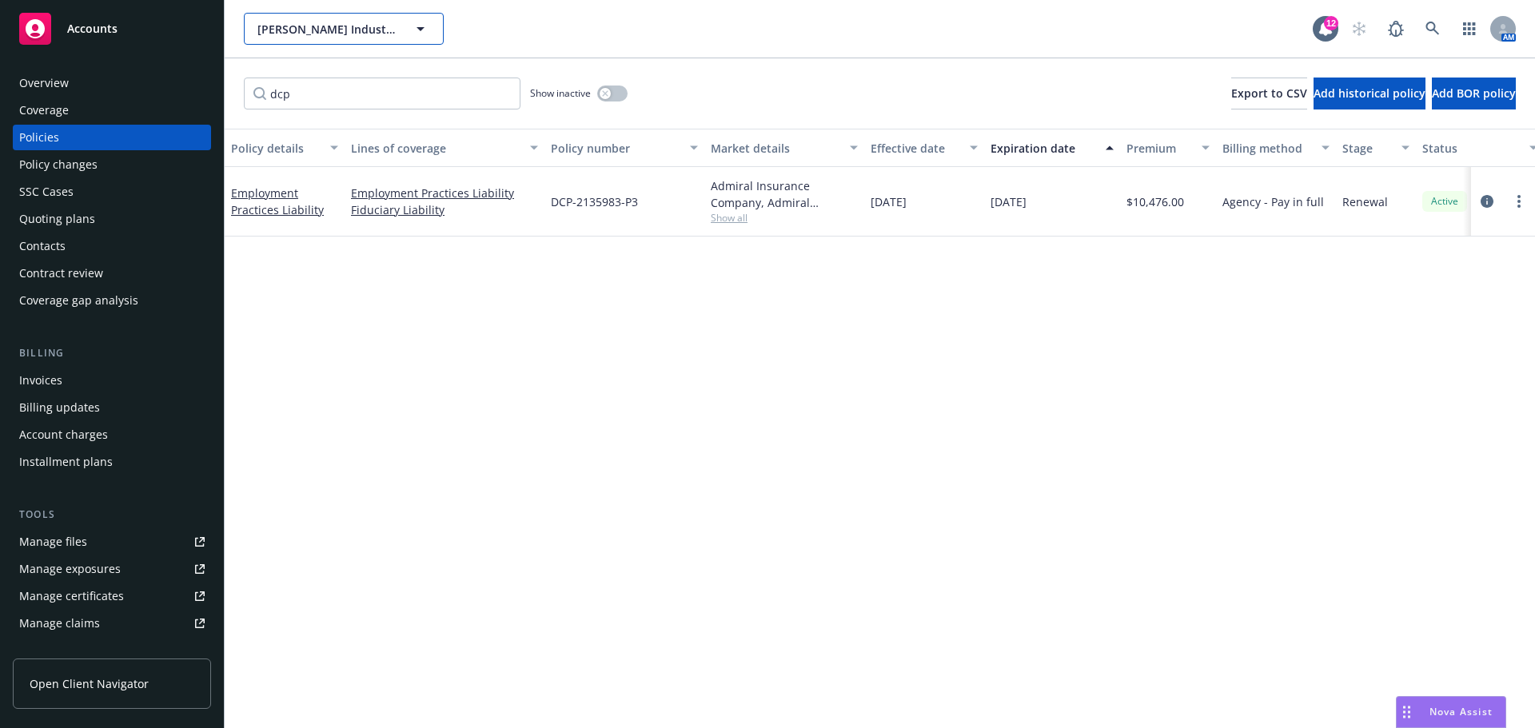
click at [358, 28] on span "Gleason Industrial Products, Inc." at bounding box center [326, 29] width 138 height 17
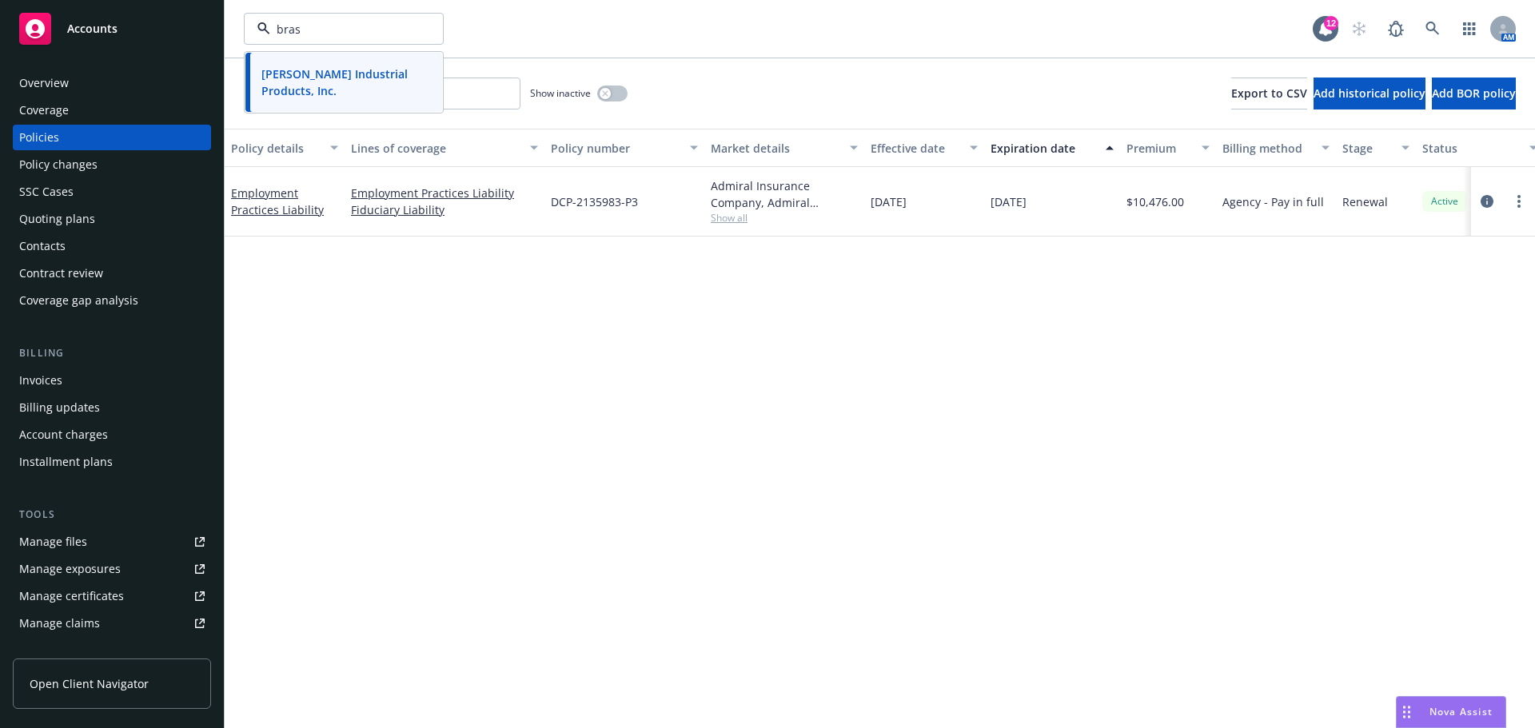
type input "brasa"
click at [304, 69] on strong "Brasa Capital Management, LLC" at bounding box center [336, 82] width 150 height 32
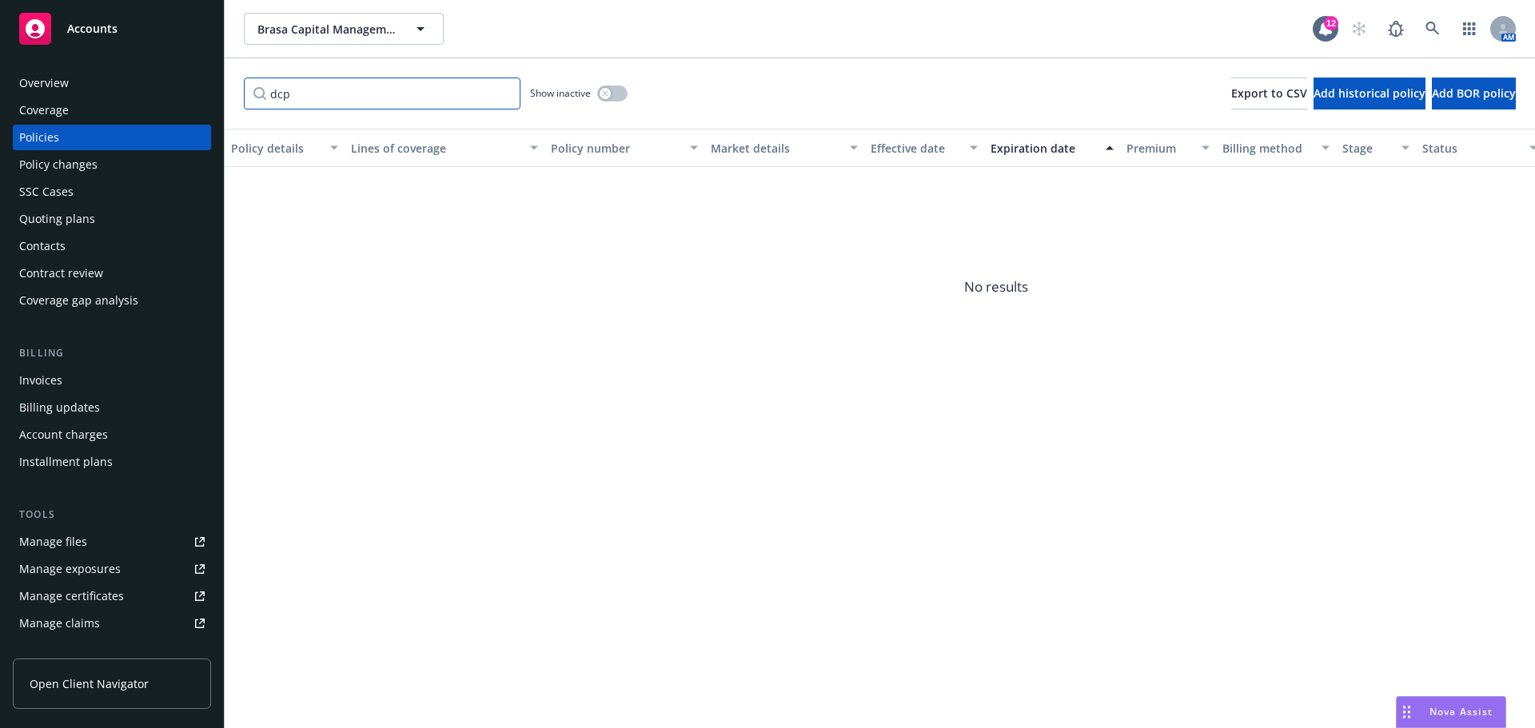
drag, startPoint x: 293, startPoint y: 94, endPoint x: 217, endPoint y: 101, distance: 76.2
click at [217, 101] on div "Accounts Overview Coverage Policies Policy changes SSC Cases Quoting plans Cont…" at bounding box center [767, 364] width 1535 height 728
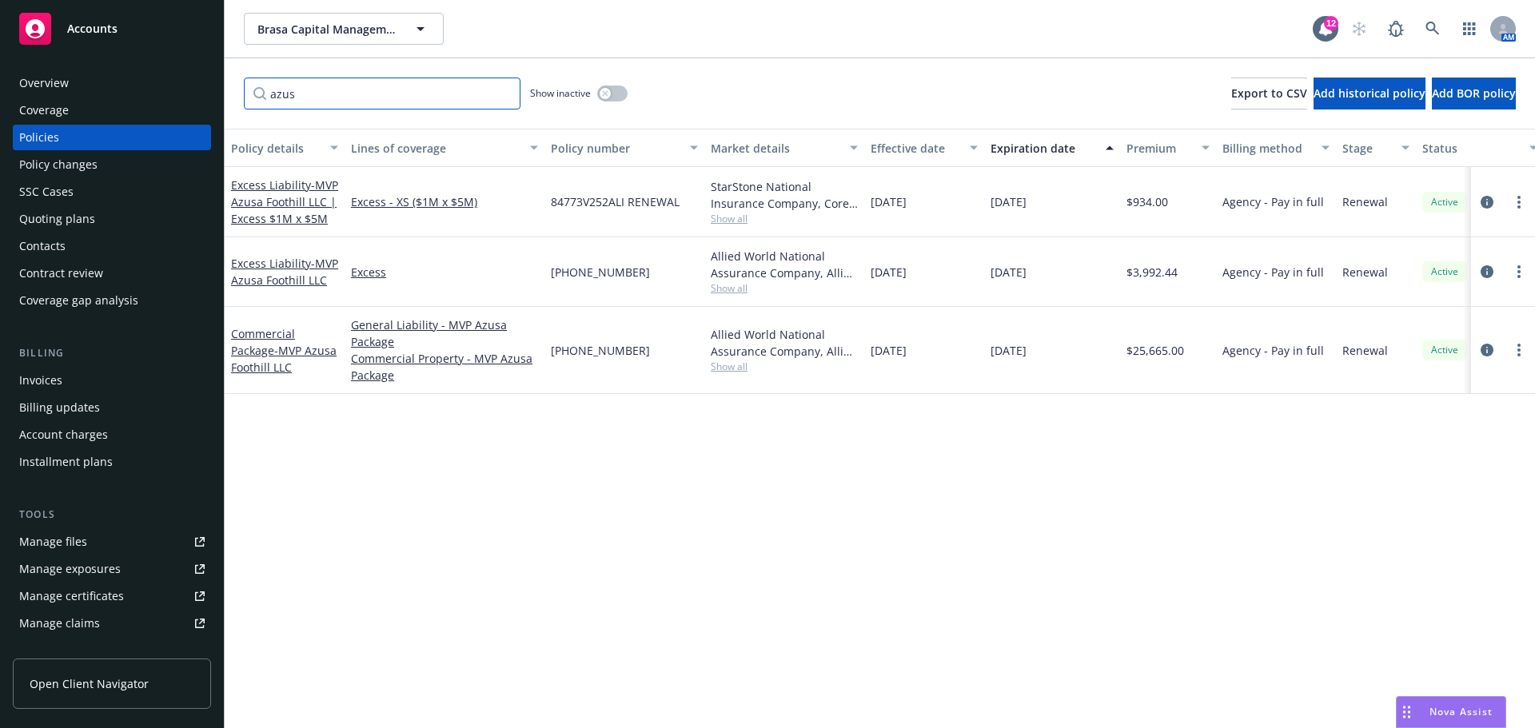
type input "azus"
click at [66, 377] on div "Invoices" at bounding box center [111, 381] width 185 height 26
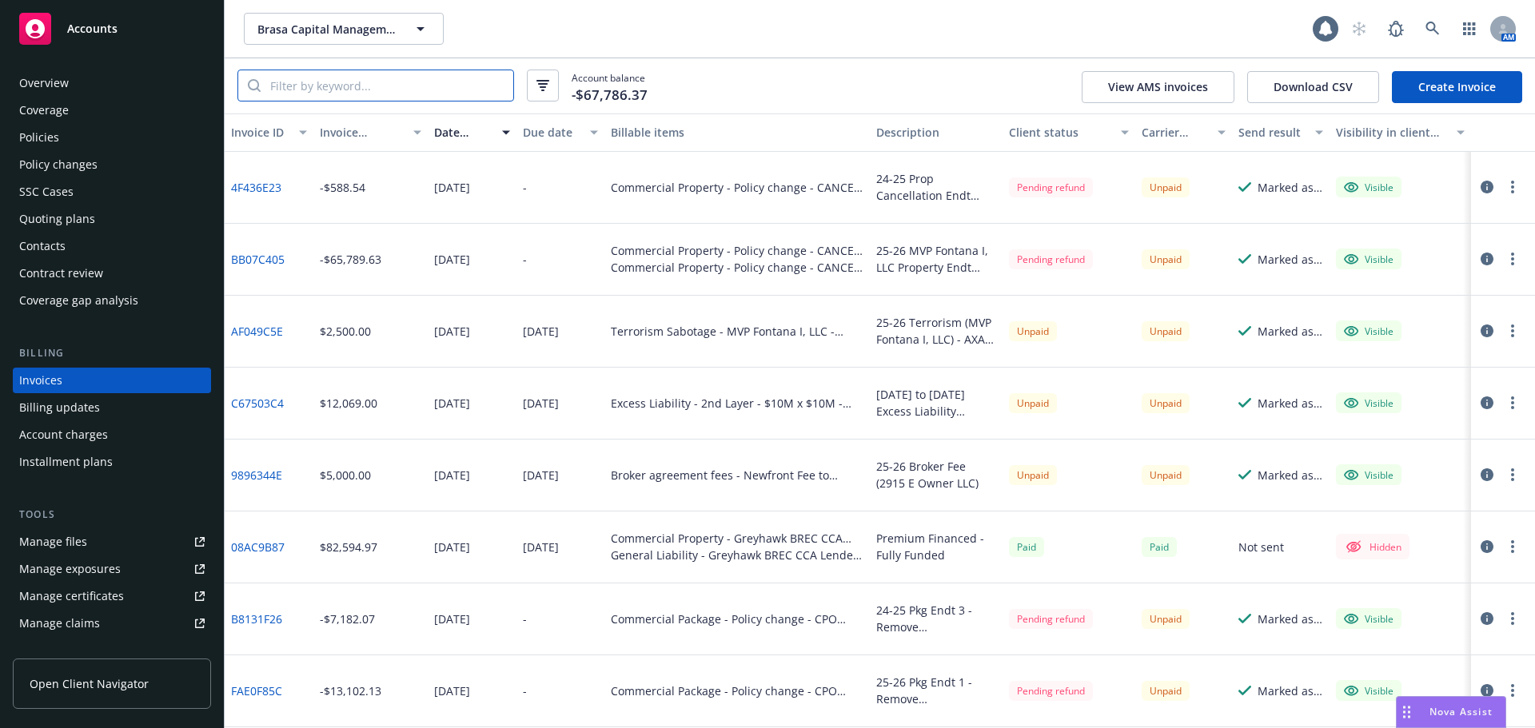
click at [407, 74] on input "search" at bounding box center [387, 85] width 253 height 30
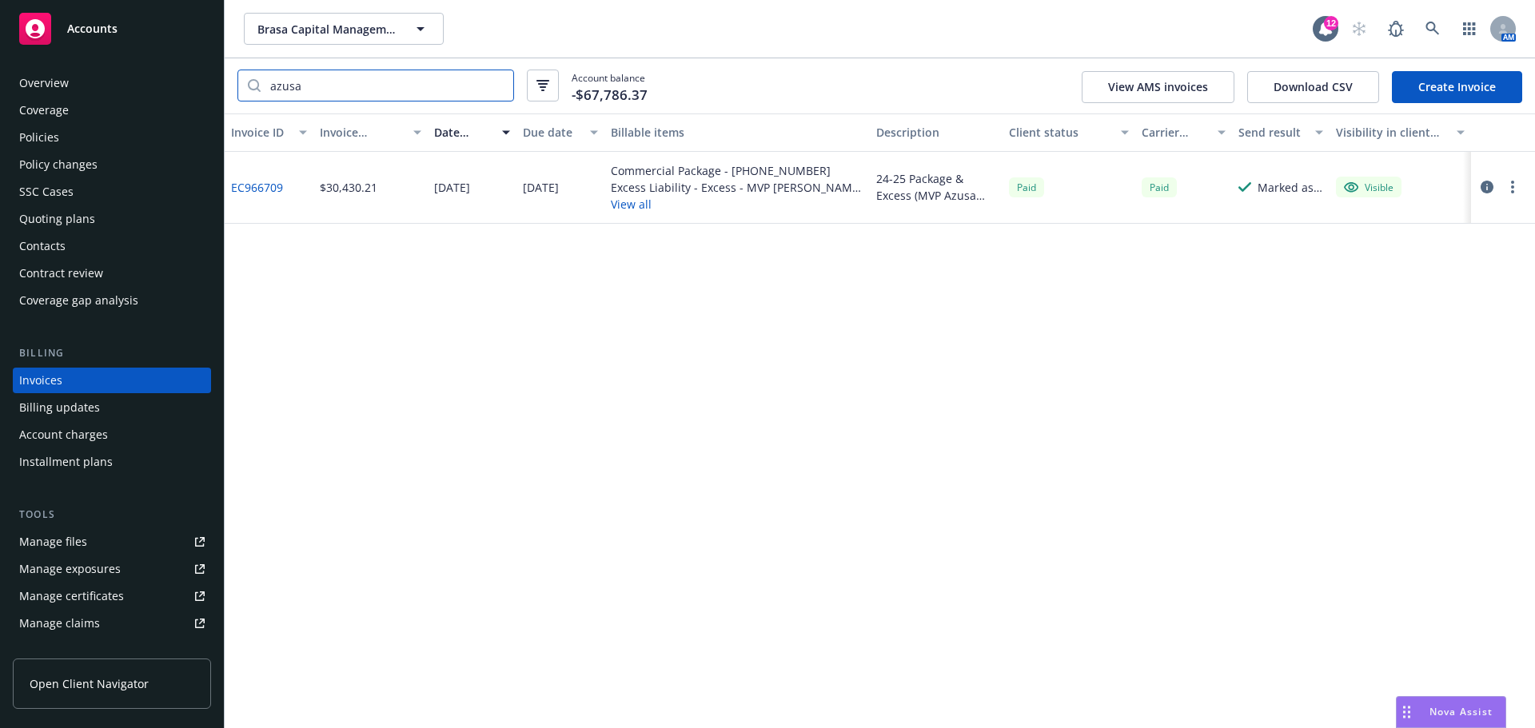
type input "azusa"
click at [1449, 74] on link "Create Invoice" at bounding box center [1457, 87] width 130 height 32
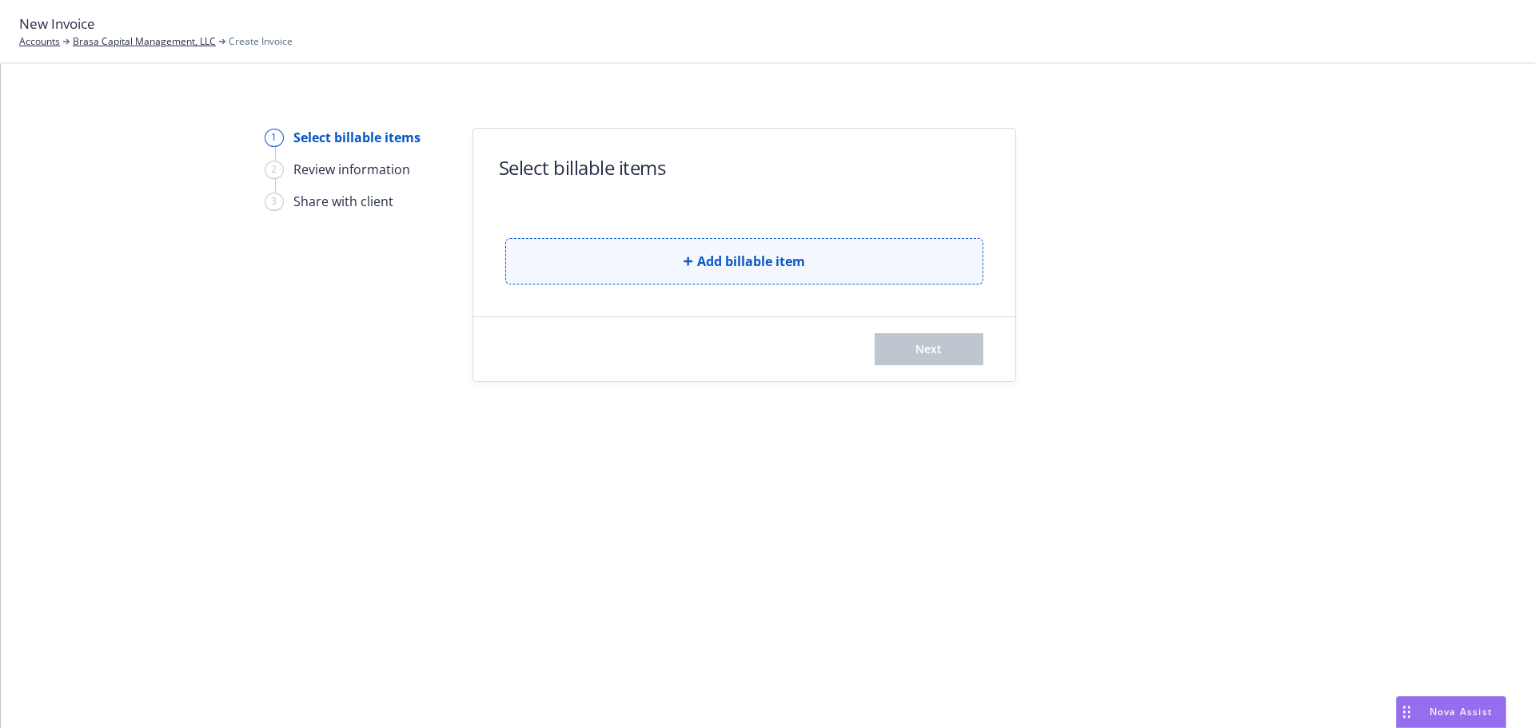
click at [611, 273] on button "Add billable item" at bounding box center [744, 261] width 478 height 46
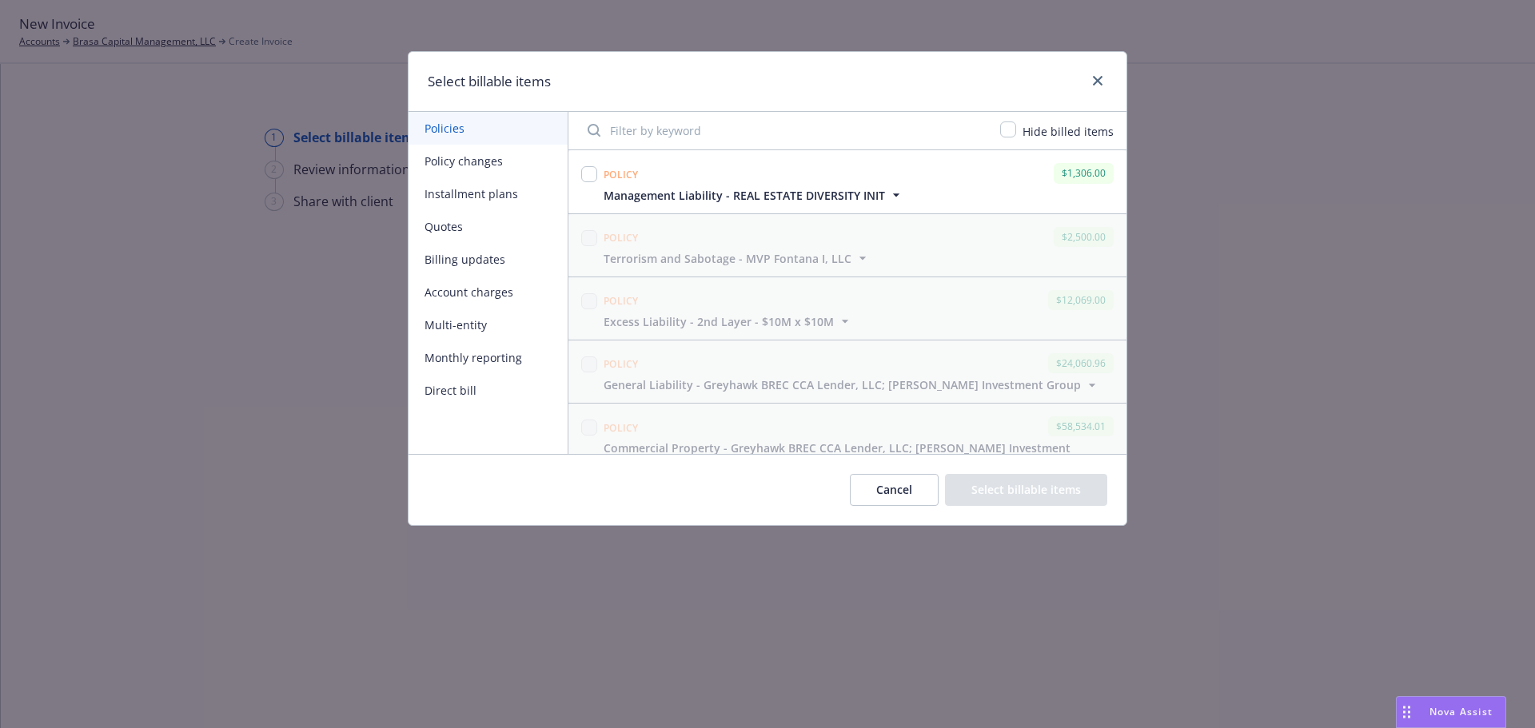
click at [742, 128] on input "Filter by keyword" at bounding box center [784, 130] width 413 height 32
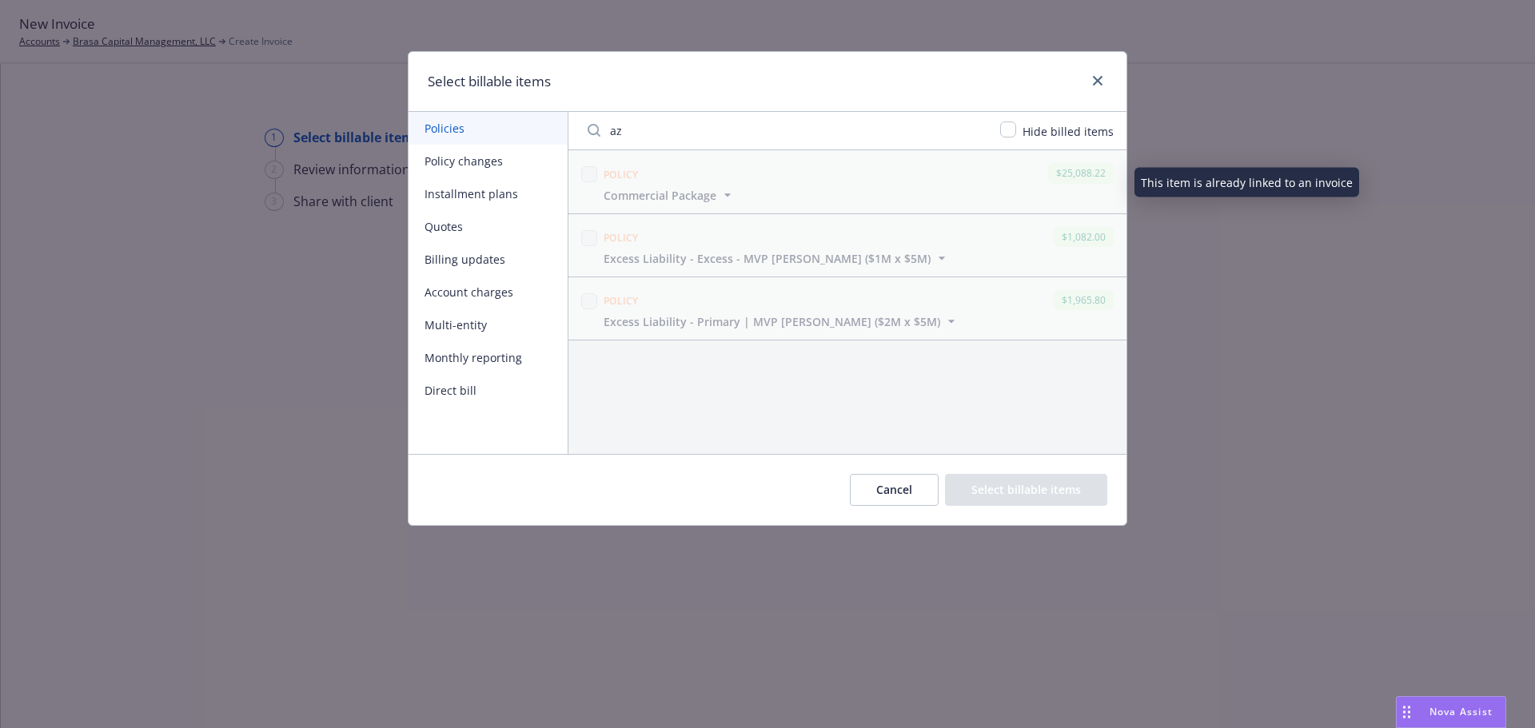
type input "az"
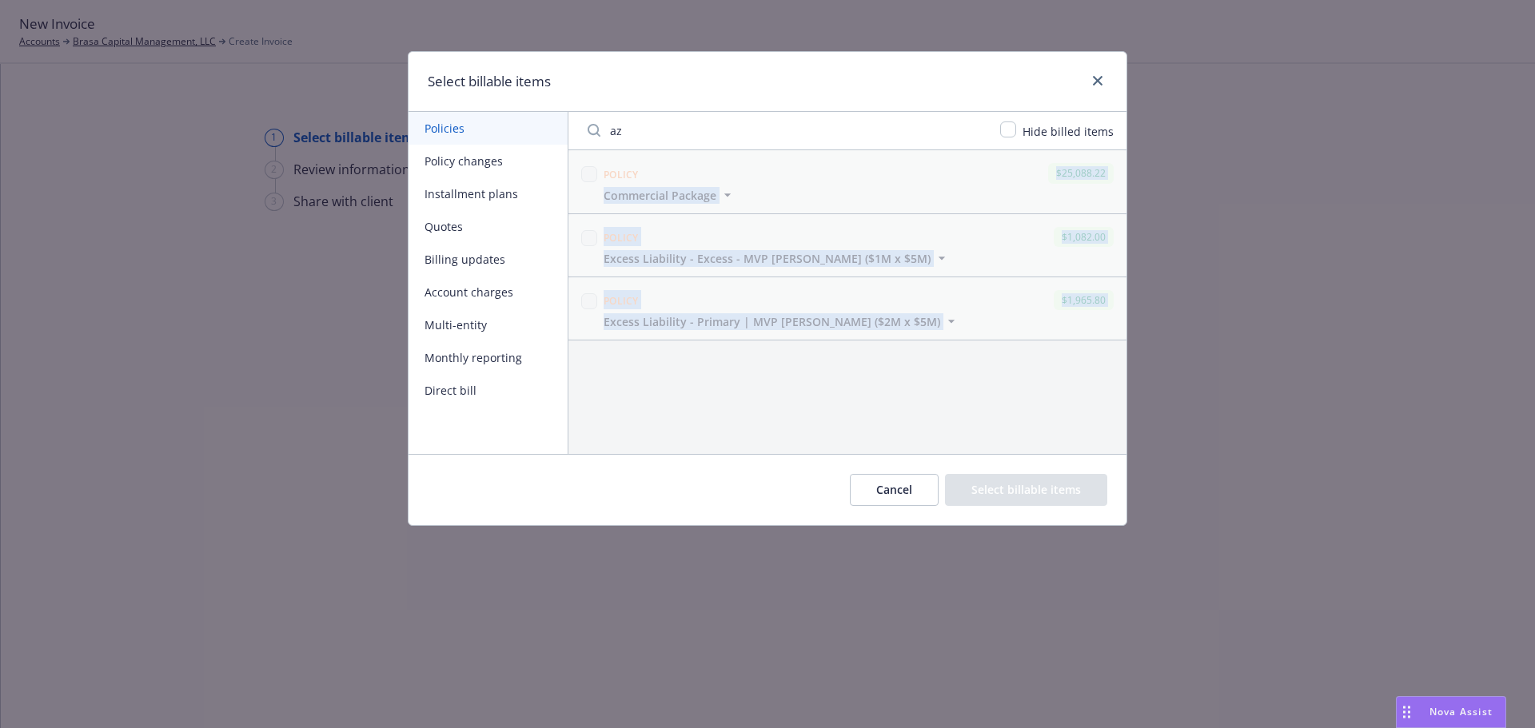
drag, startPoint x: 919, startPoint y: 183, endPoint x: 922, endPoint y: 336, distance: 152.7
click at [922, 336] on div "Policy $25,088.22 Commercial Package Display name Commercial Package Policy tot…" at bounding box center [847, 302] width 558 height 304
click at [580, 5] on div "Select billable items Policies Policy changes Installment plans Quotes Billing …" at bounding box center [767, 364] width 1535 height 728
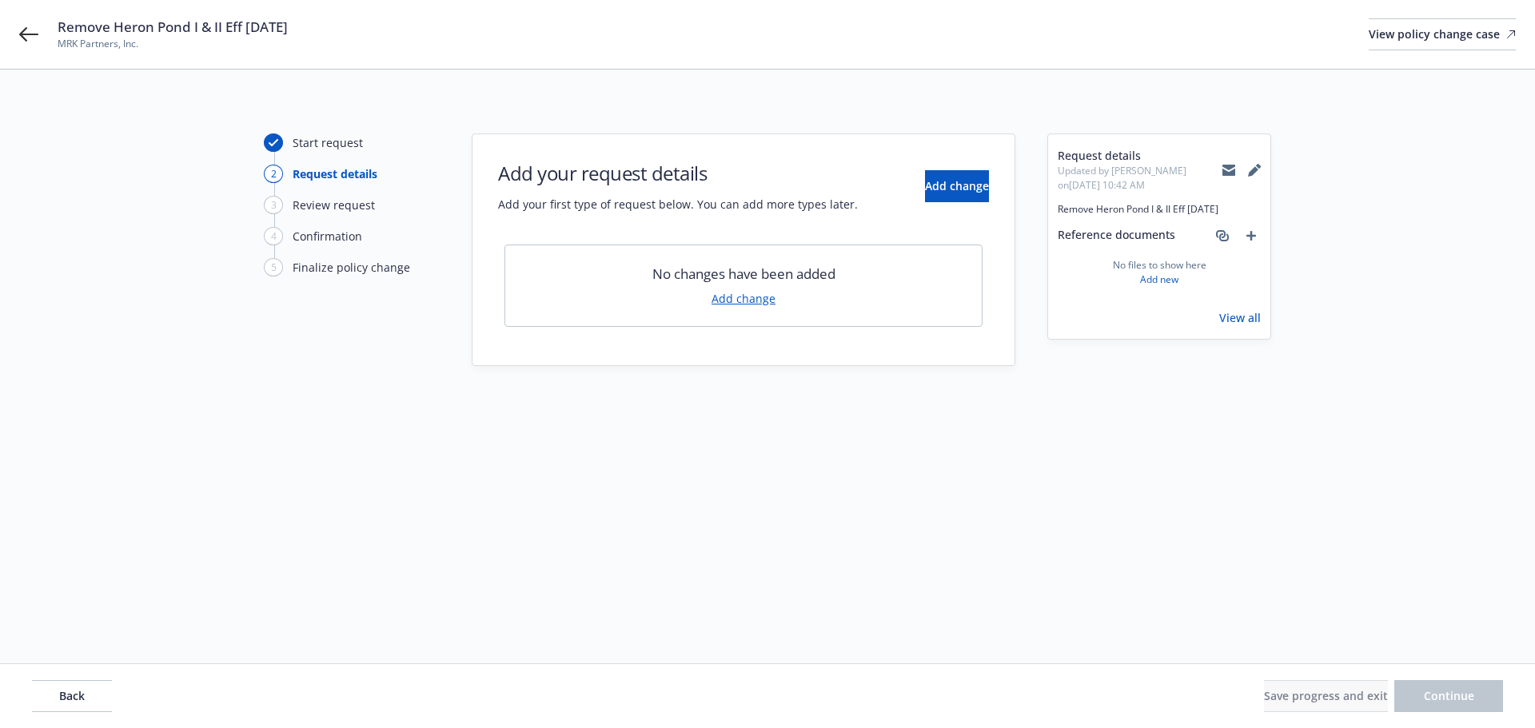
click at [9, 34] on div "Remove Heron Pond I & II Eff 5/28/25 MRK Partners, Inc. View policy change case" at bounding box center [767, 34] width 1535 height 69
click at [16, 36] on div "Remove Heron Pond I & II Eff 5/28/25 MRK Partners, Inc. View policy change case" at bounding box center [767, 34] width 1535 height 69
click at [30, 36] on icon at bounding box center [28, 34] width 19 height 19
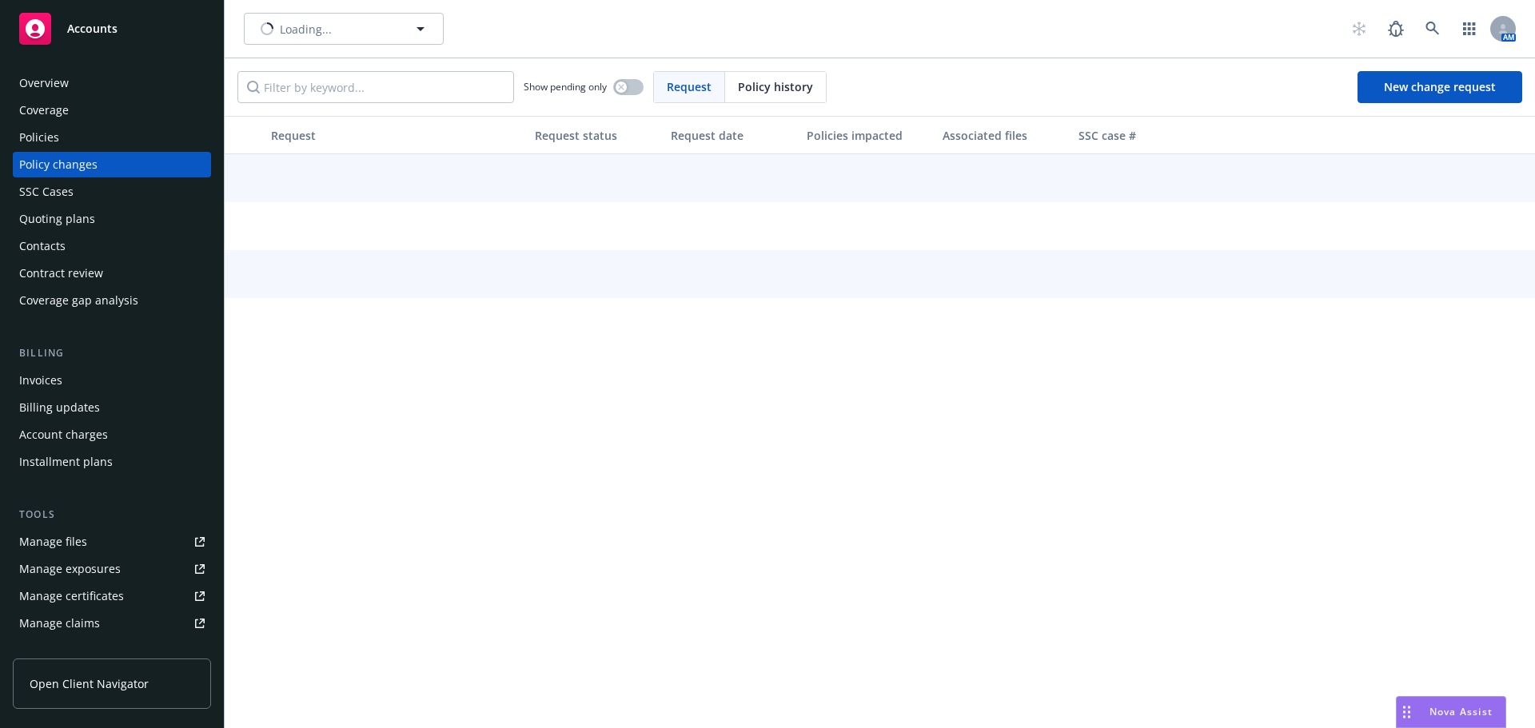
type input "MRK Partners, Inc."
click at [337, 27] on span "MRK Partners, Inc." at bounding box center [326, 29] width 138 height 17
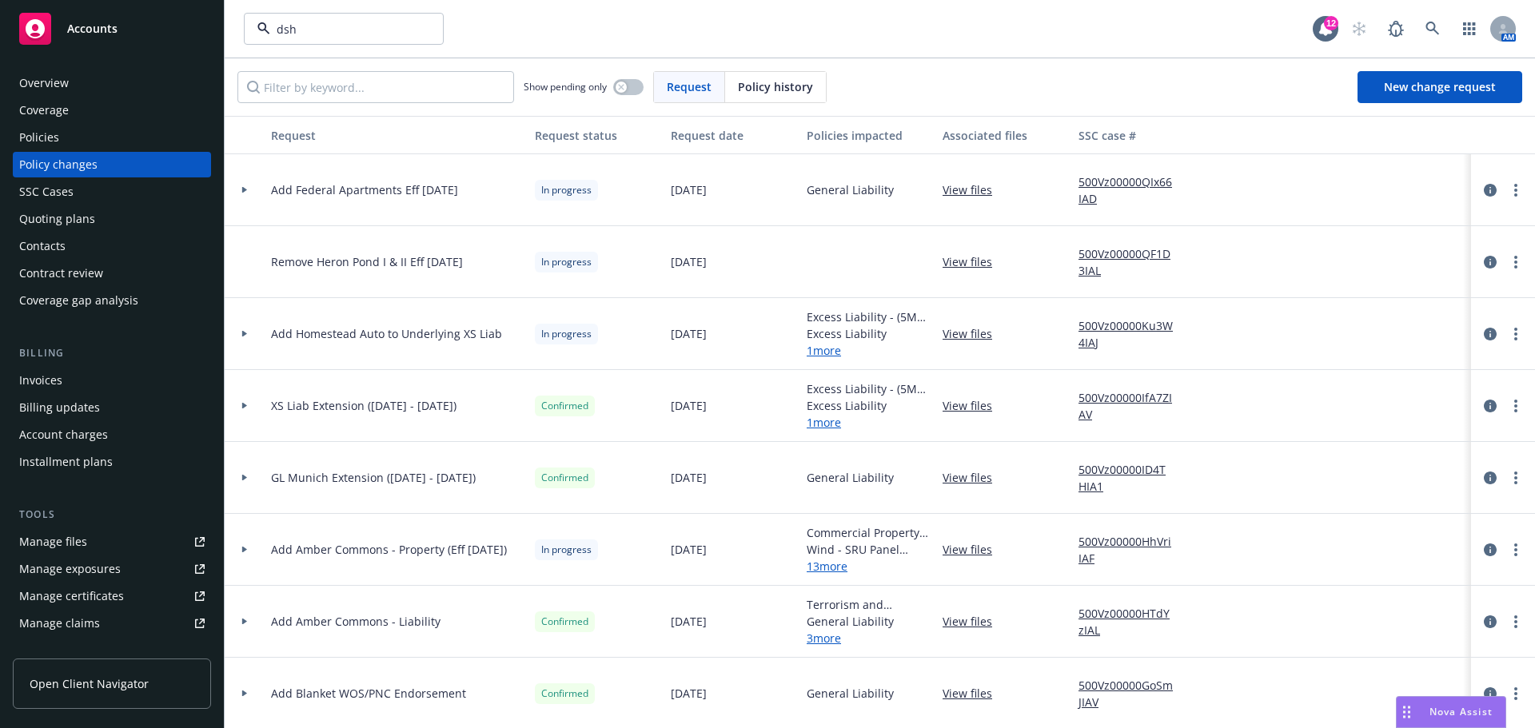
type input "dshs"
click at [282, 64] on div "DSHS Student Housing Investment Group" at bounding box center [340, 82] width 171 height 40
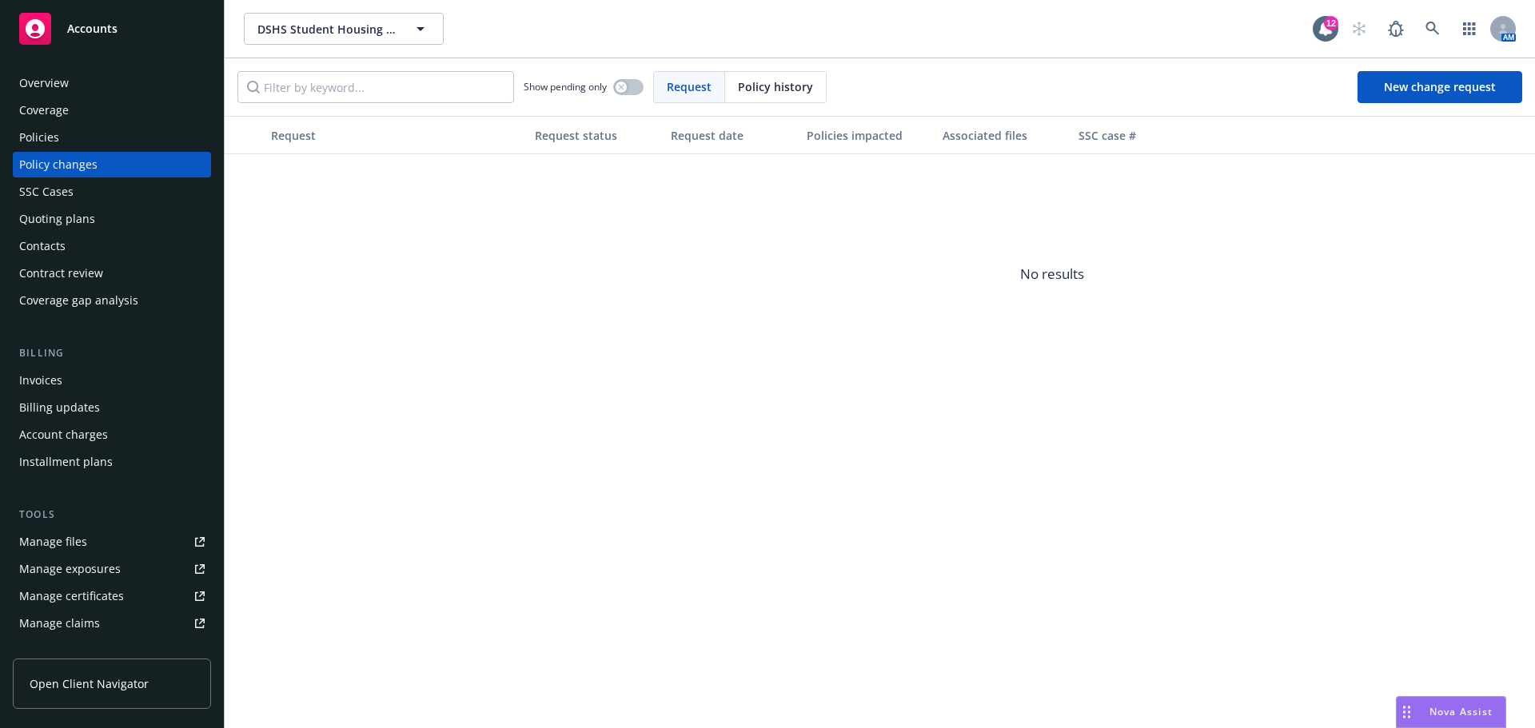
click at [66, 121] on div "Coverage" at bounding box center [44, 111] width 50 height 26
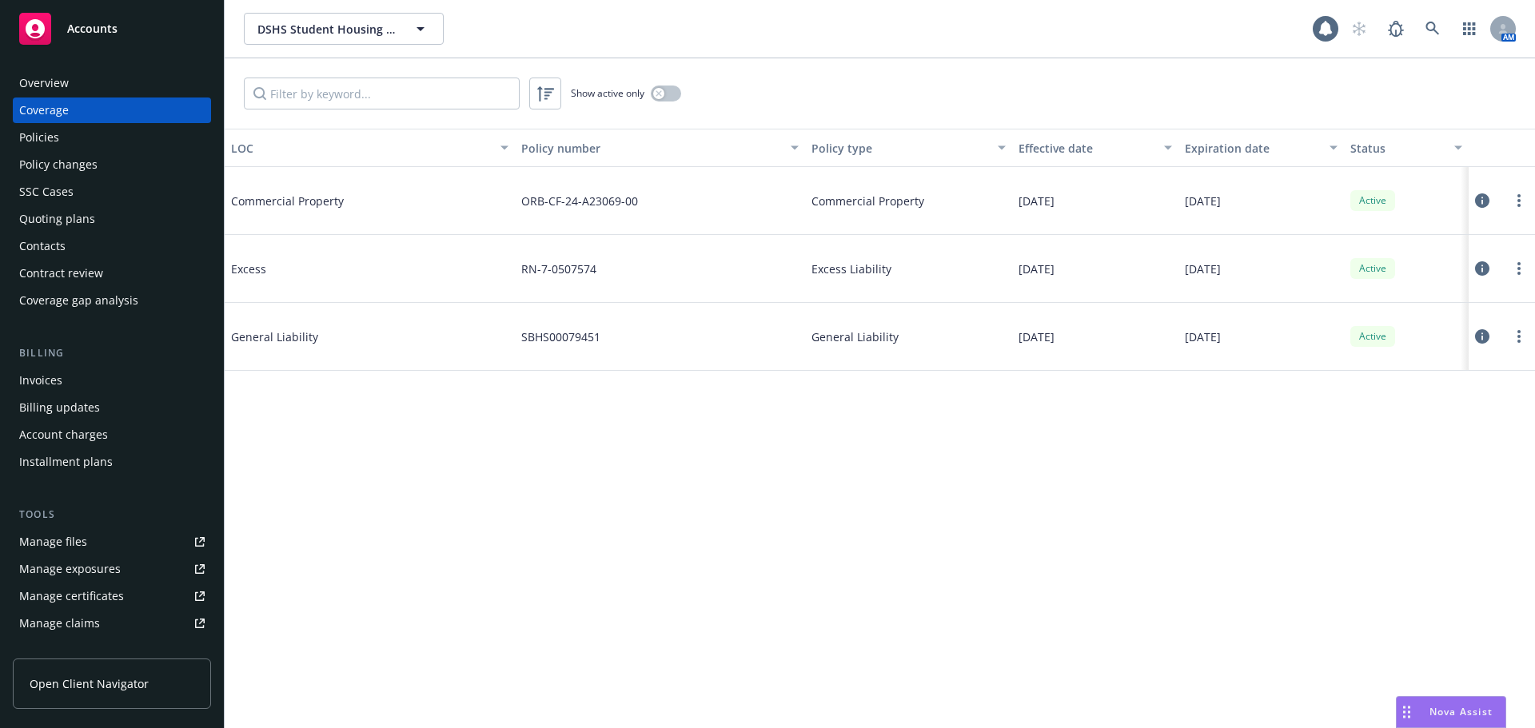
click at [50, 135] on div "Policies" at bounding box center [39, 138] width 40 height 26
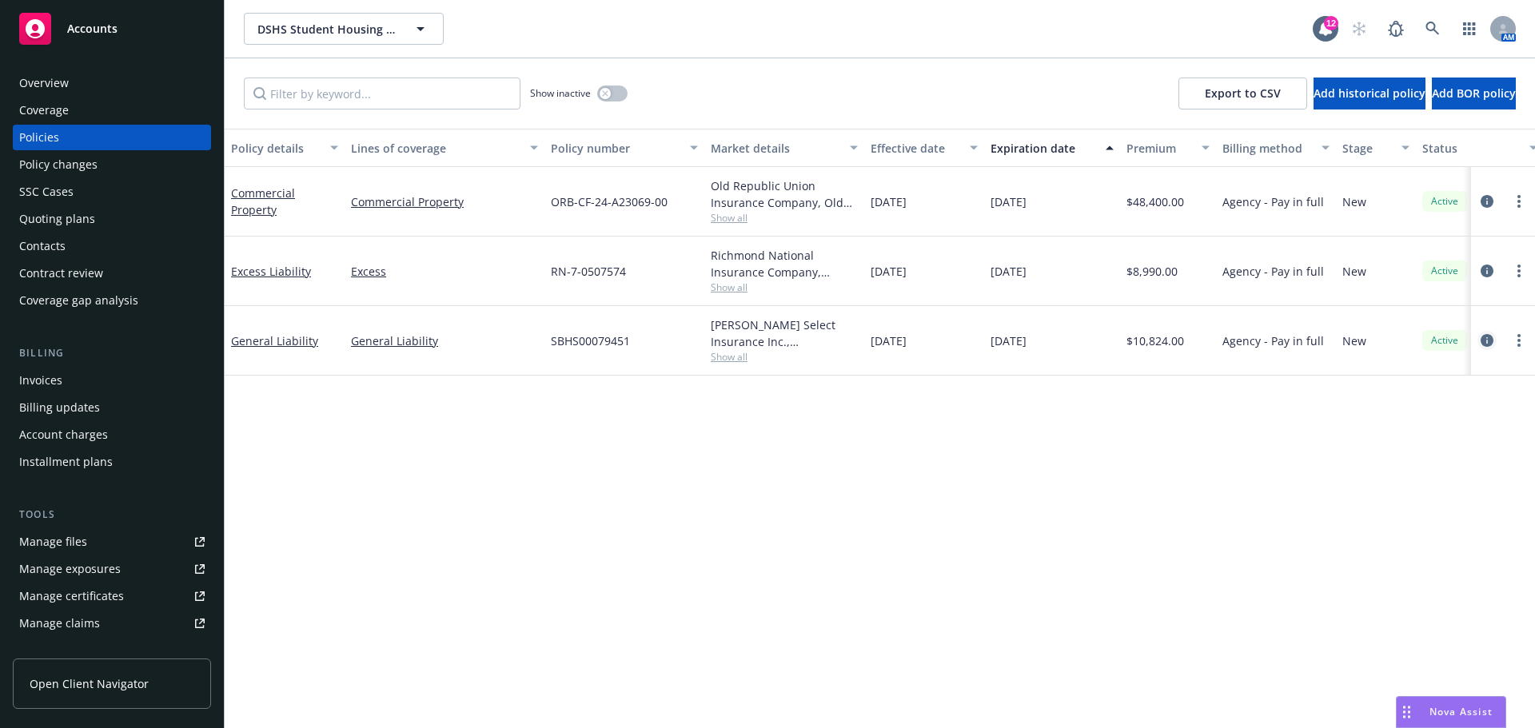
click at [1484, 335] on icon "circleInformation" at bounding box center [1487, 340] width 13 height 13
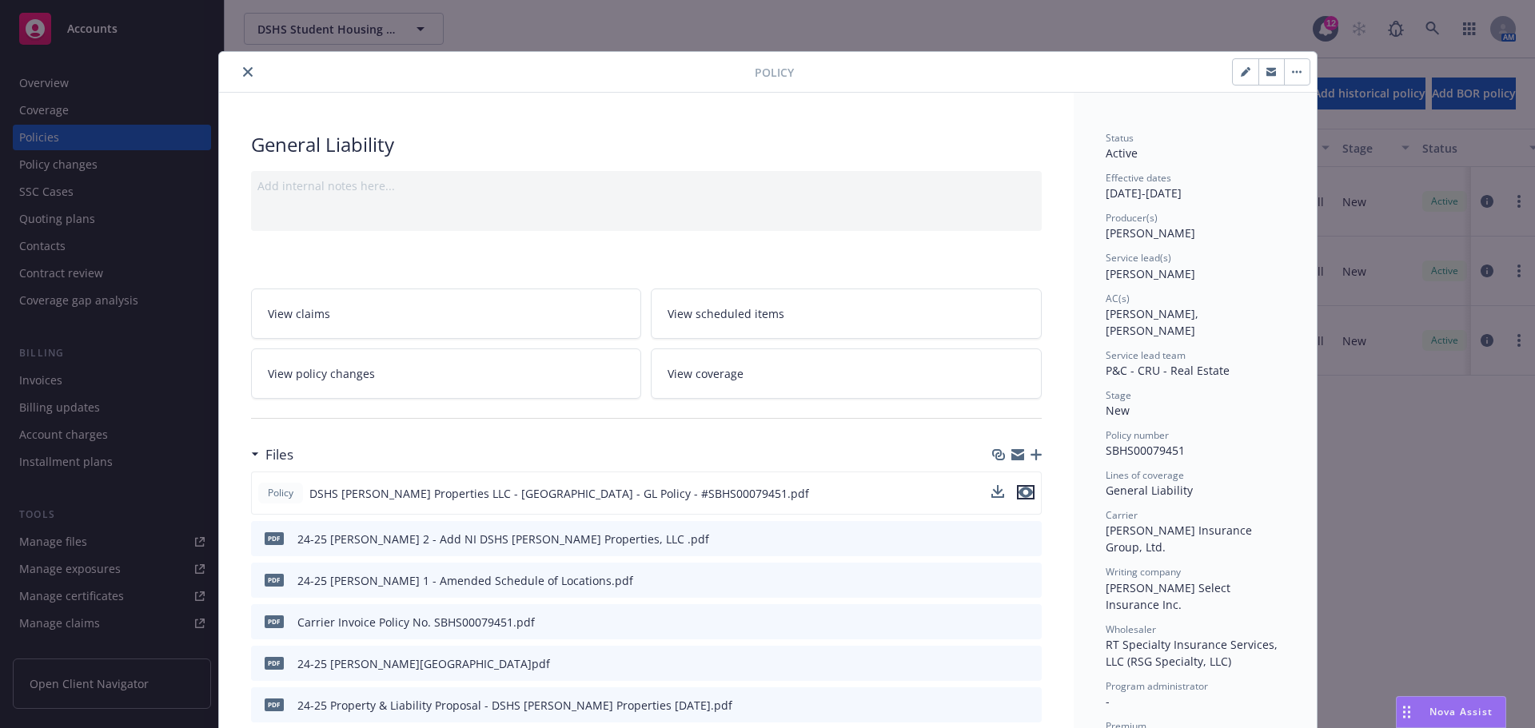
click at [1019, 493] on icon "preview file" at bounding box center [1026, 492] width 14 height 11
click at [243, 70] on icon "close" at bounding box center [248, 72] width 10 height 10
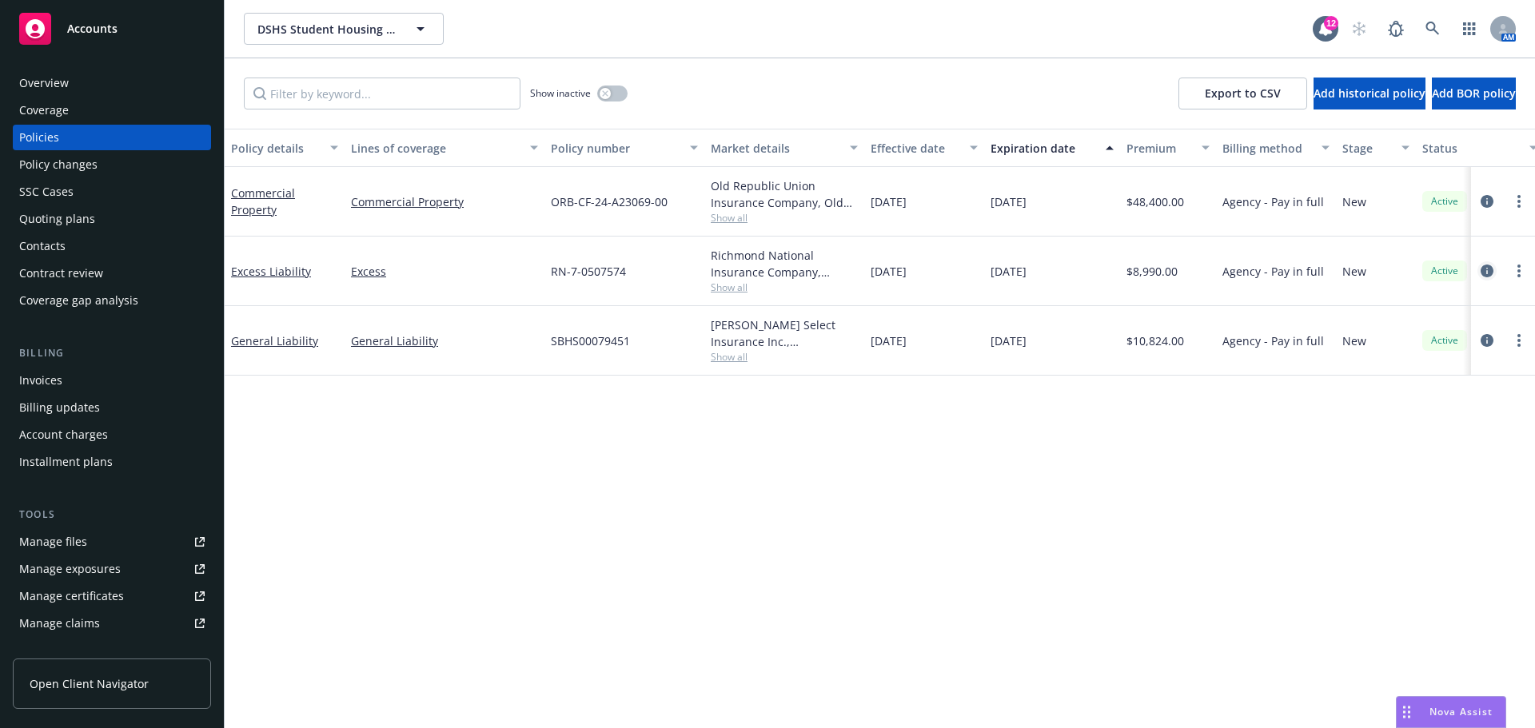
click at [1482, 269] on icon "circleInformation" at bounding box center [1487, 271] width 13 height 13
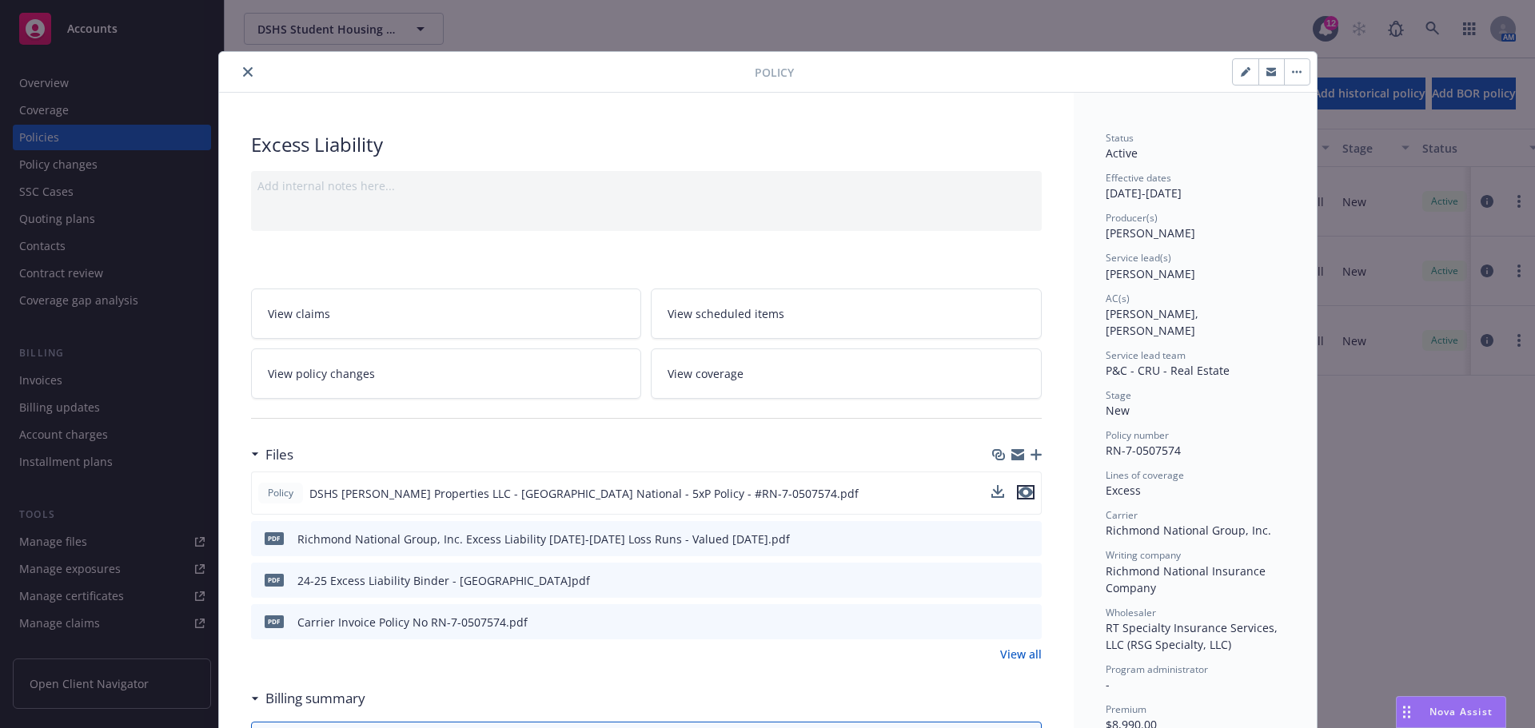
click at [1025, 492] on icon "preview file" at bounding box center [1026, 492] width 14 height 11
click at [243, 68] on icon "close" at bounding box center [248, 72] width 10 height 10
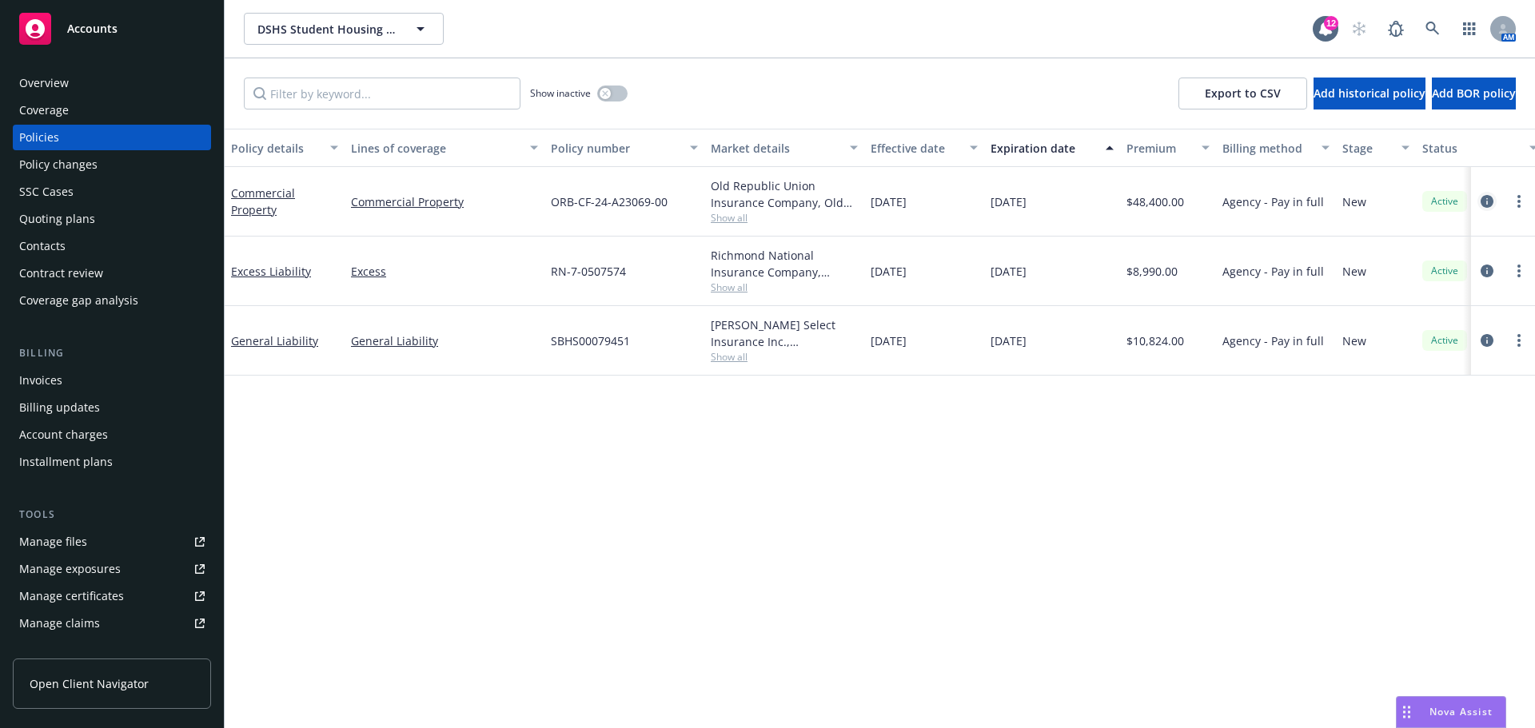
click at [1492, 201] on icon "circleInformation" at bounding box center [1487, 201] width 13 height 13
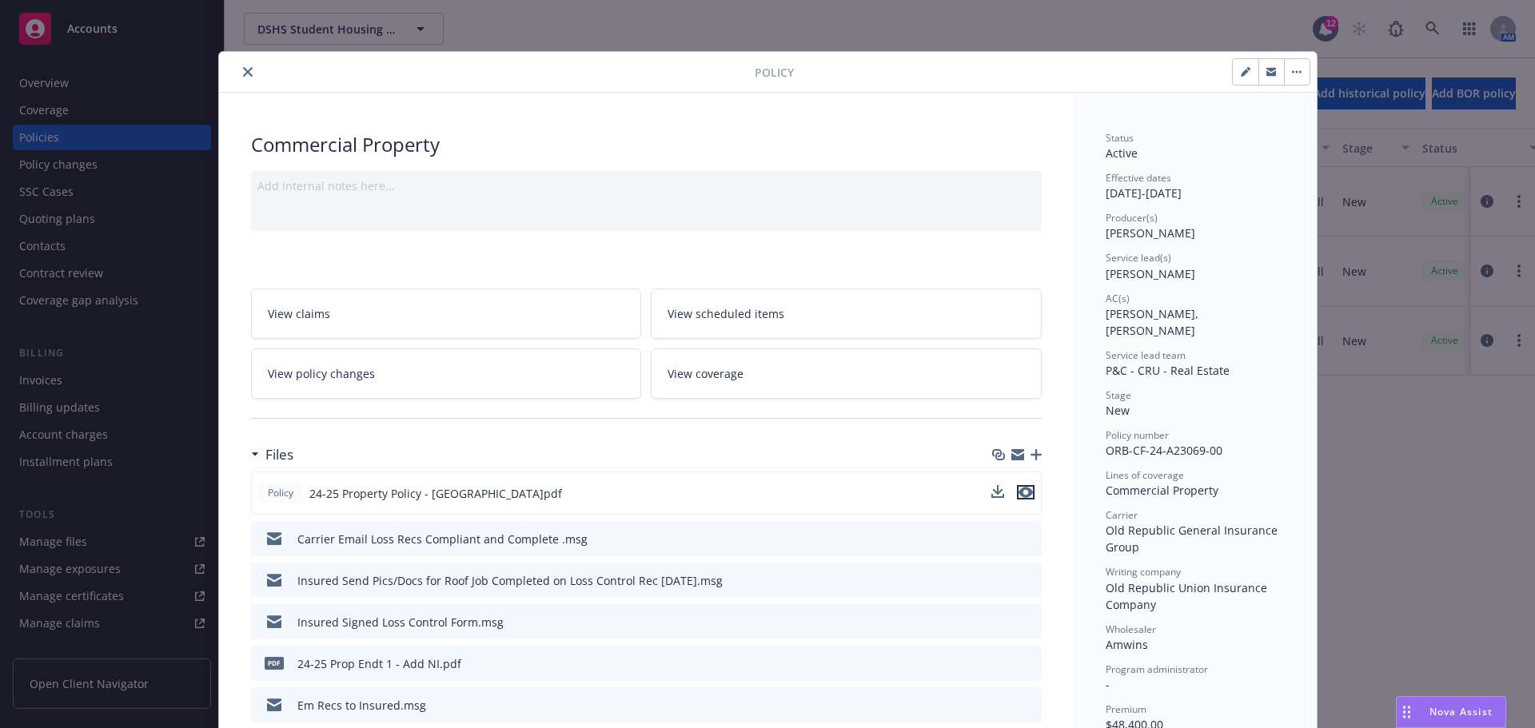
click at [1019, 492] on icon "preview file" at bounding box center [1026, 492] width 14 height 11
